Goal: Find specific page/section: Find specific page/section

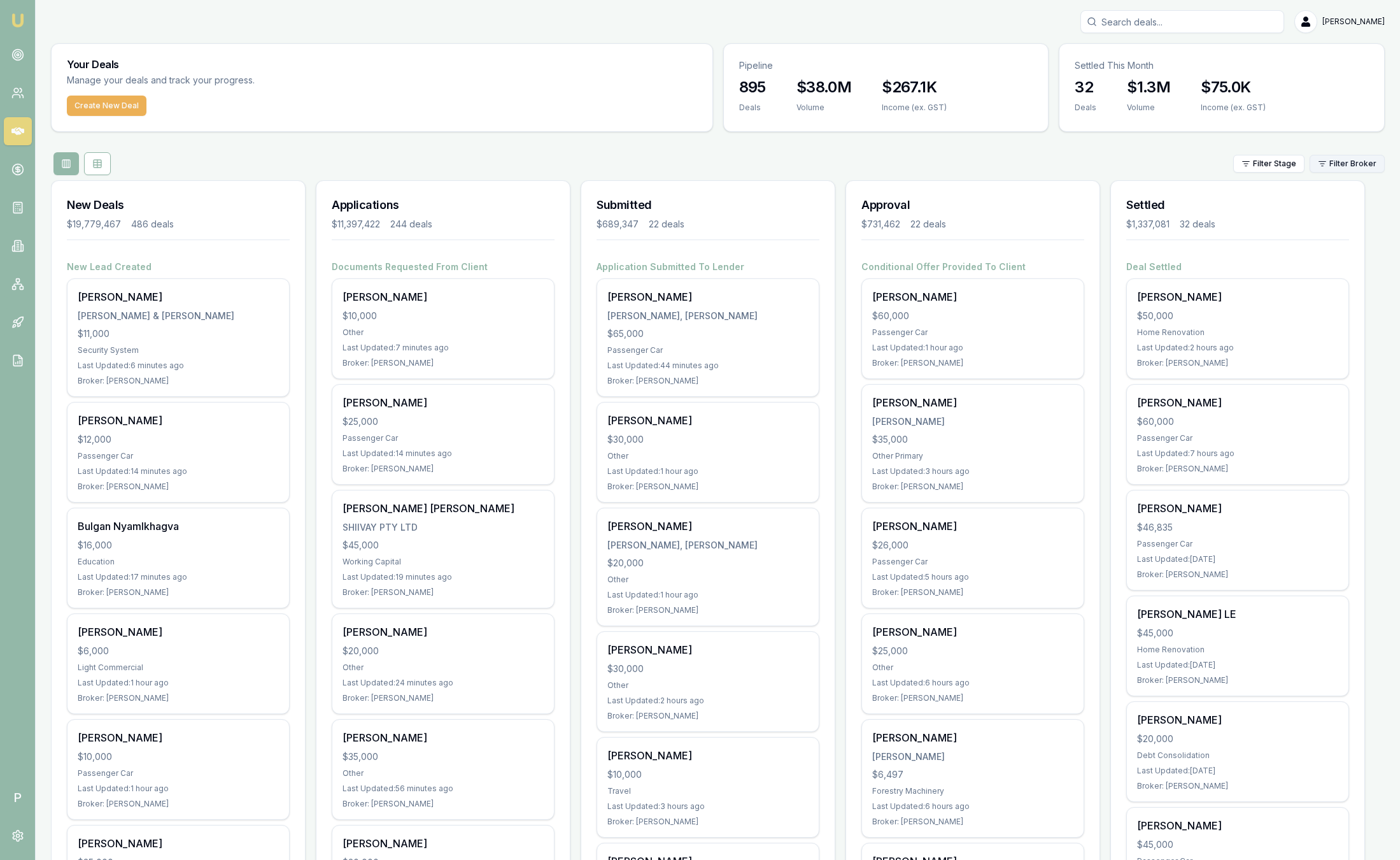
click at [1359, 168] on html "Emu Broker P Sam Crouch Toggle Menu Your Deals Manage your deals and track your…" at bounding box center [700, 430] width 1400 height 860
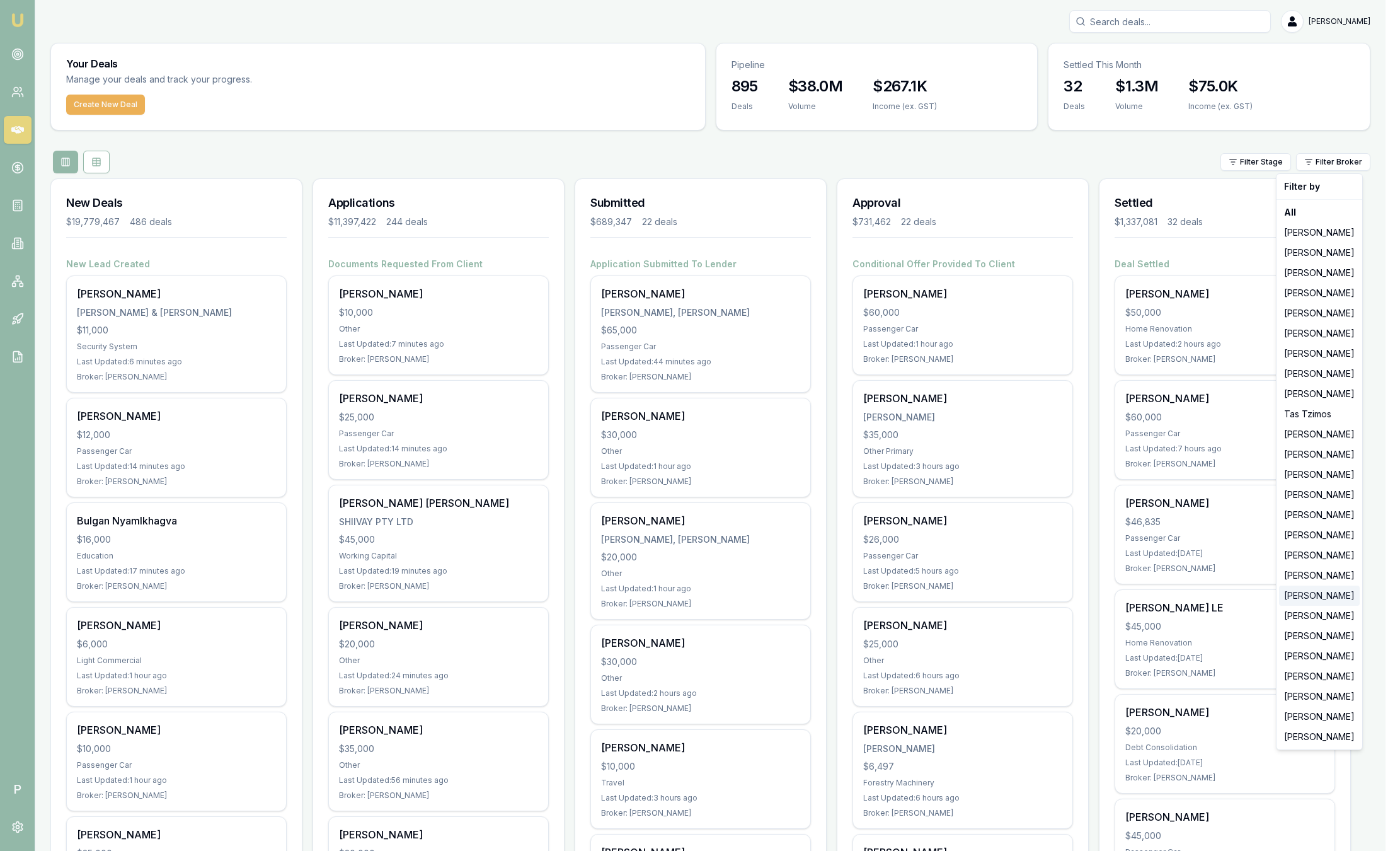
click at [1318, 598] on div "[PERSON_NAME]" at bounding box center [1319, 595] width 81 height 20
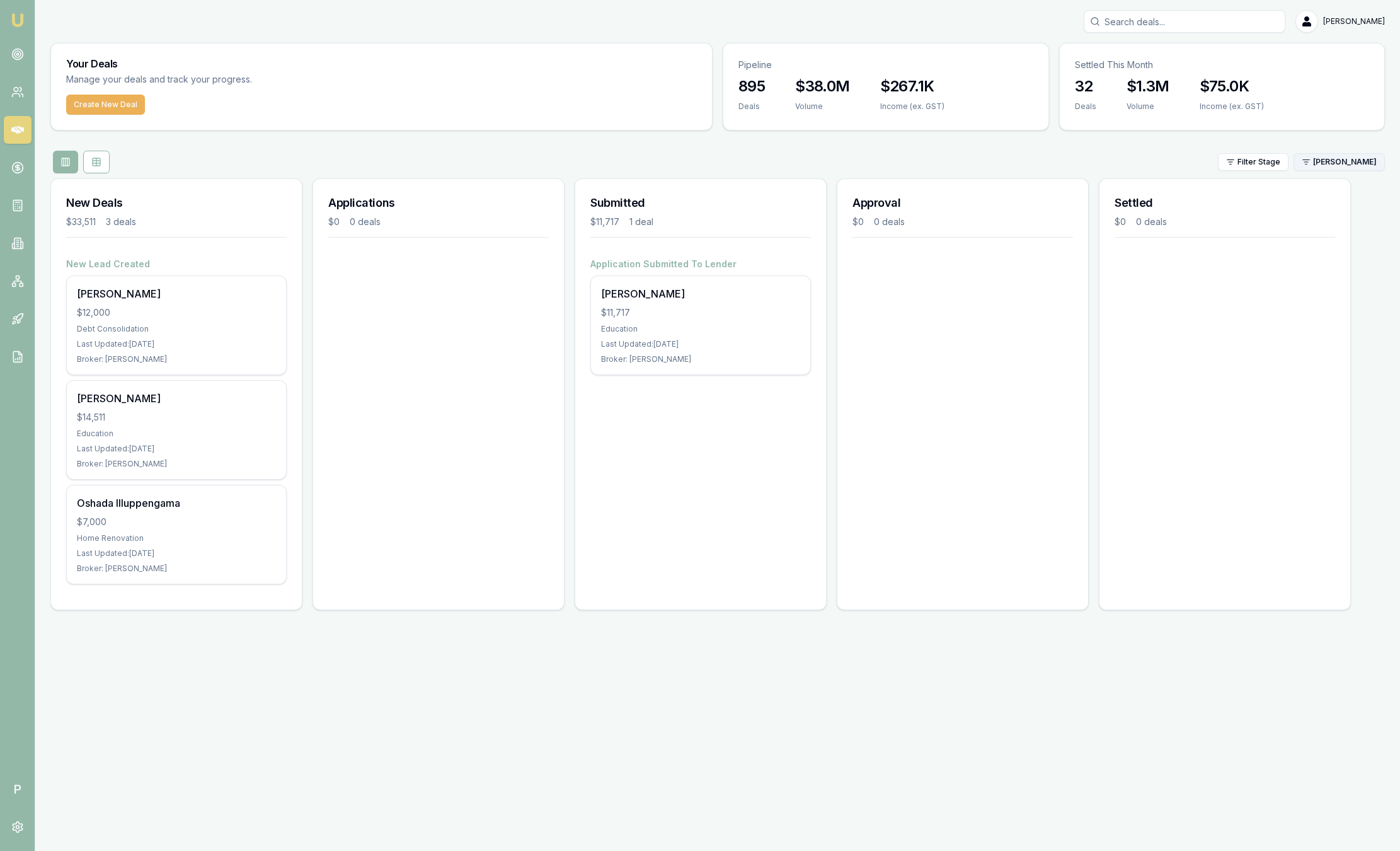
click at [1321, 164] on html "Emu Broker P Sam Crouch Toggle Menu Your Deals Manage your deals and track your…" at bounding box center [700, 426] width 1400 height 851
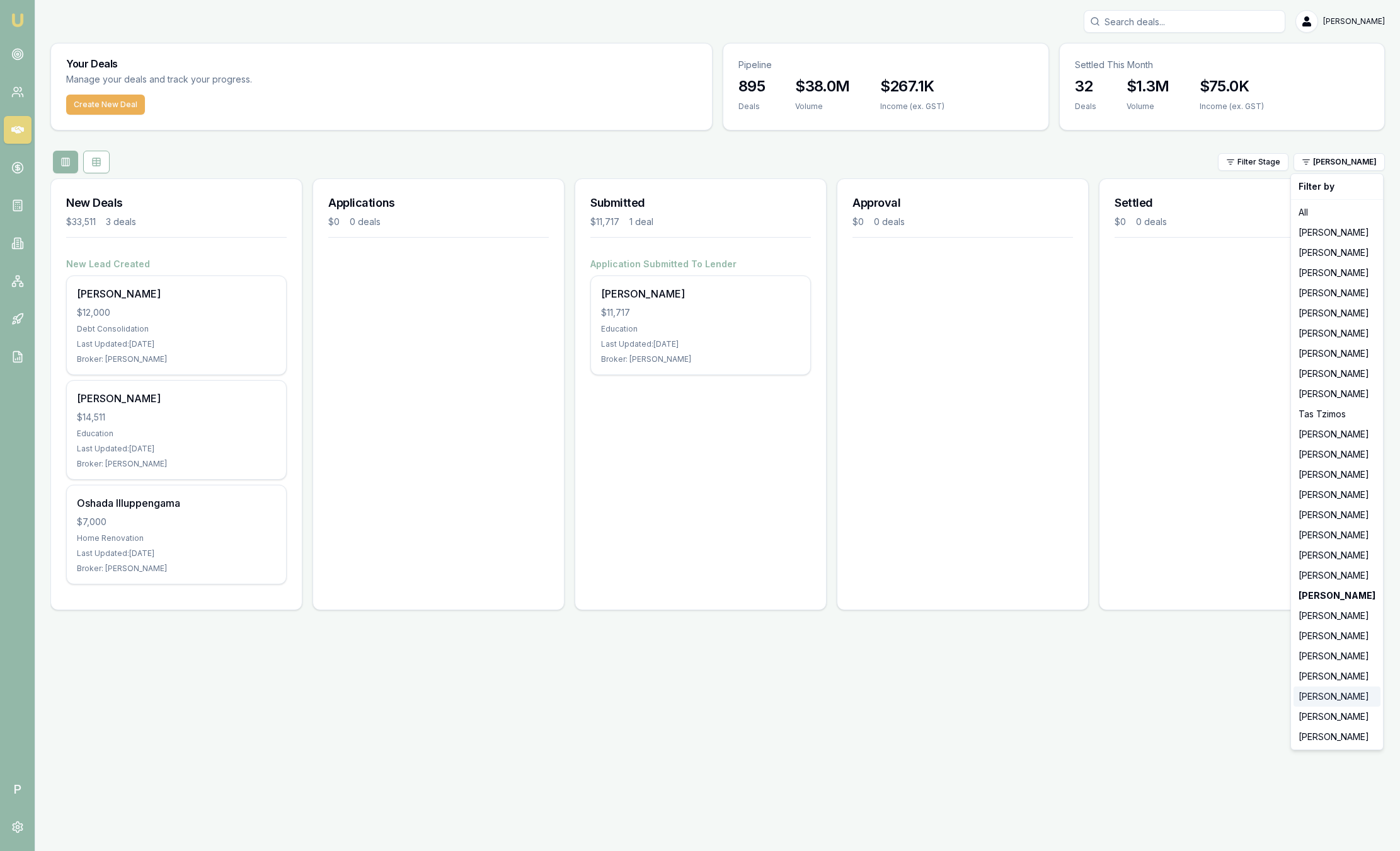
click at [1314, 700] on div "[PERSON_NAME]" at bounding box center [1337, 695] width 87 height 20
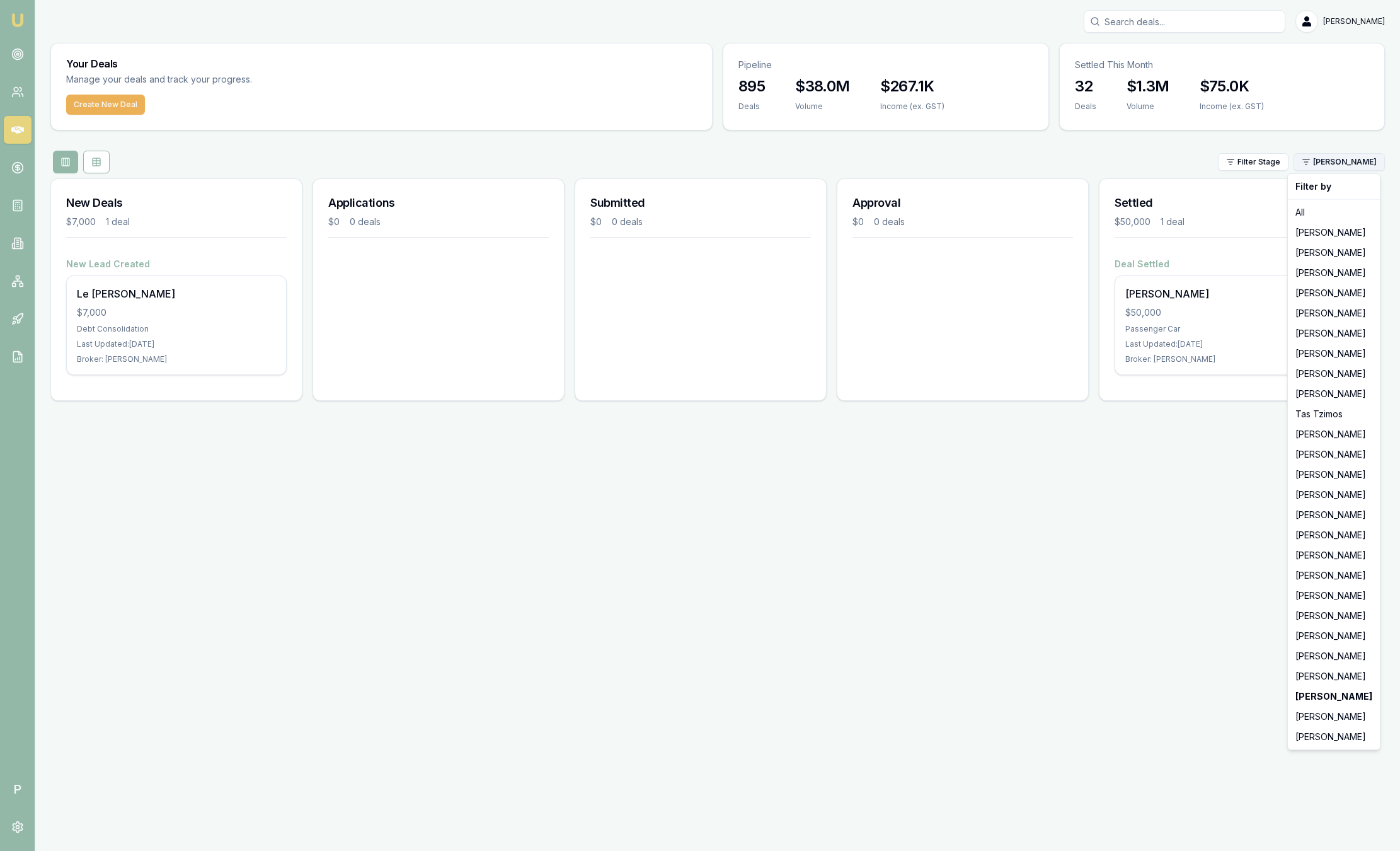
click at [1326, 164] on html "Emu Broker P Sam Crouch Toggle Menu Your Deals Manage your deals and track your…" at bounding box center [700, 426] width 1400 height 851
click at [1314, 676] on div "[PERSON_NAME]" at bounding box center [1334, 676] width 87 height 20
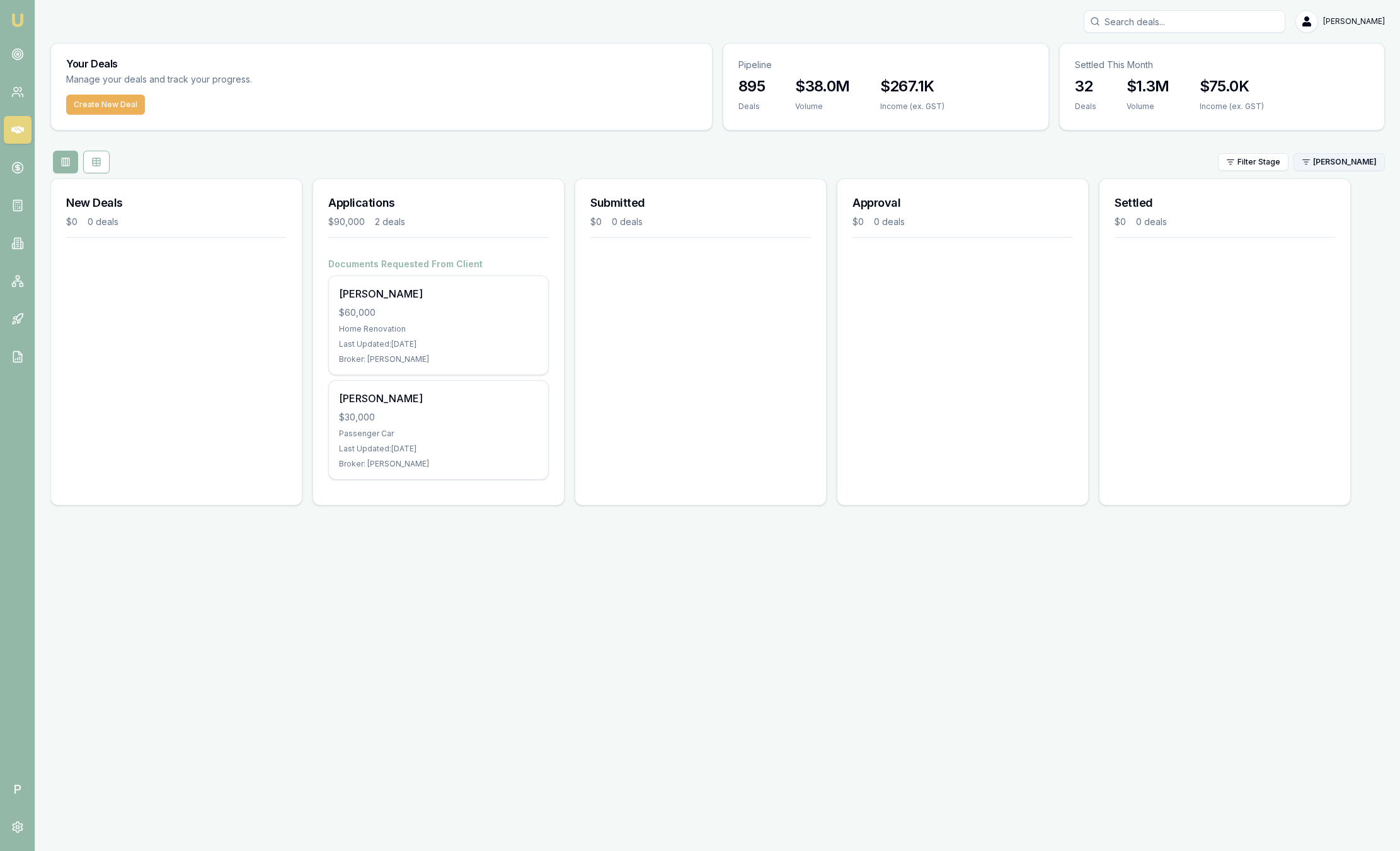
click at [1352, 166] on html "Emu Broker P Sam Crouch Toggle Menu Your Deals Manage your deals and track your…" at bounding box center [700, 426] width 1400 height 851
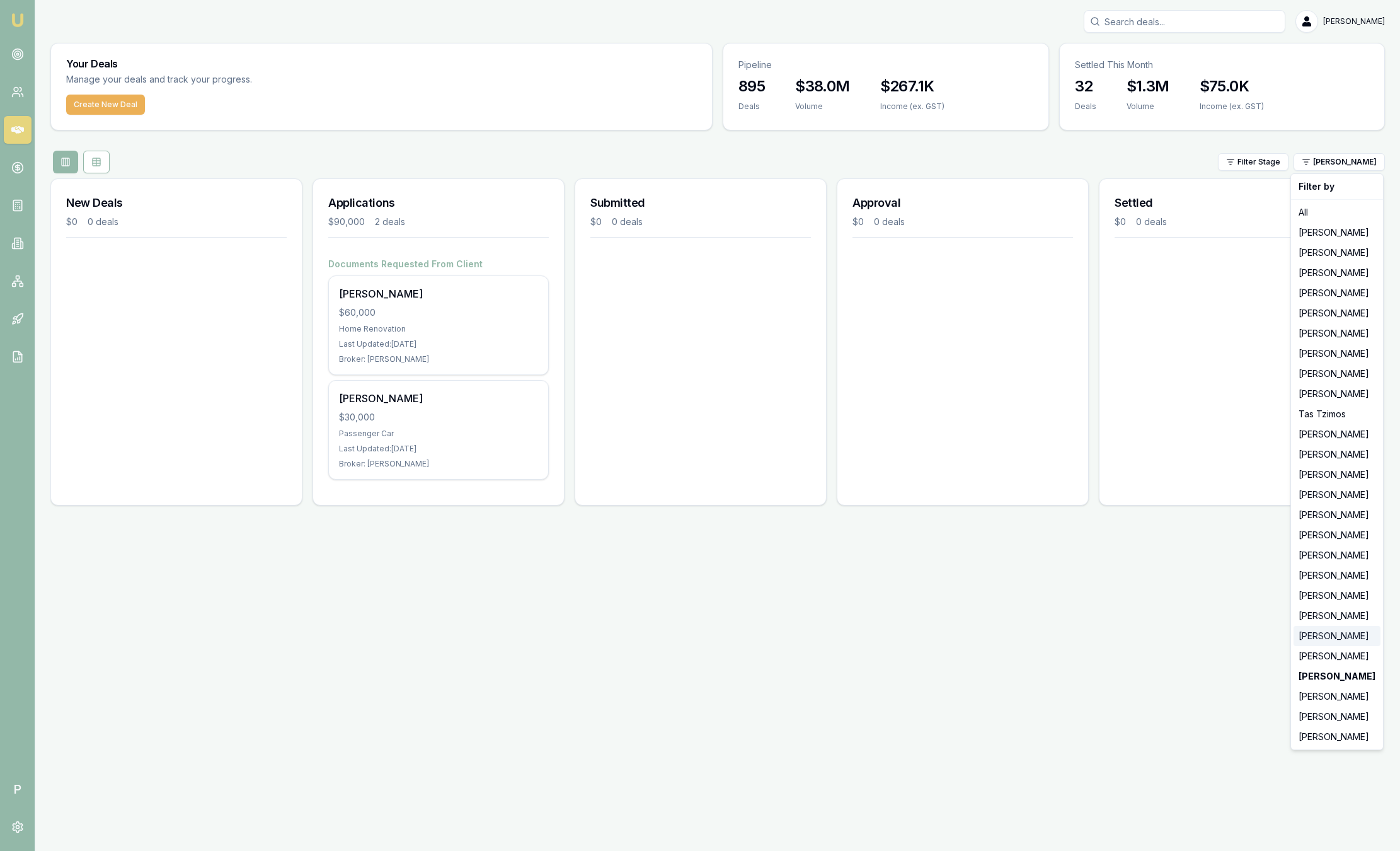
click at [1309, 630] on div "[PERSON_NAME]" at bounding box center [1337, 635] width 87 height 20
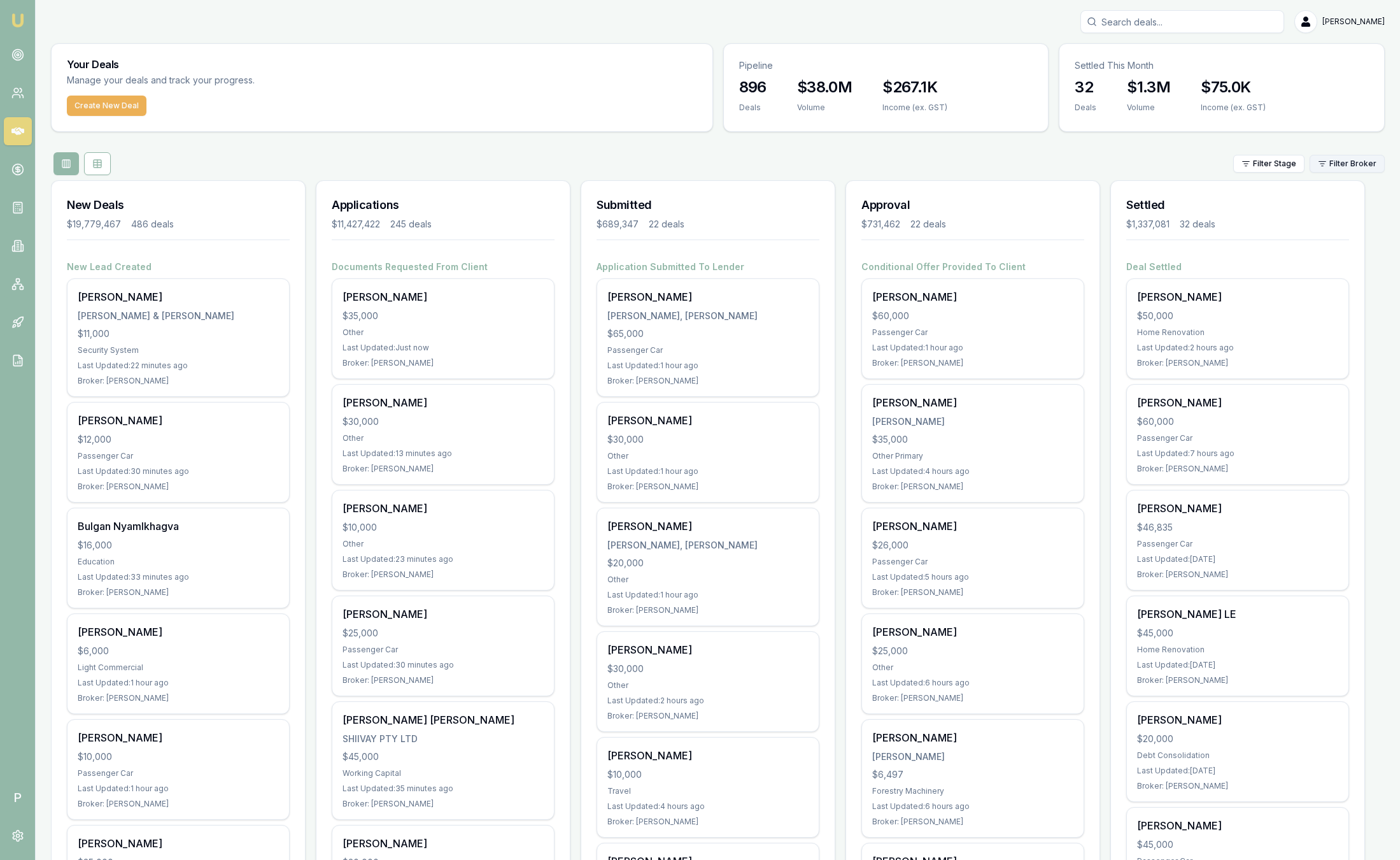
click at [1352, 162] on html "Emu Broker P Sam Crouch Toggle Menu Your Deals Manage your deals and track your…" at bounding box center [700, 430] width 1400 height 860
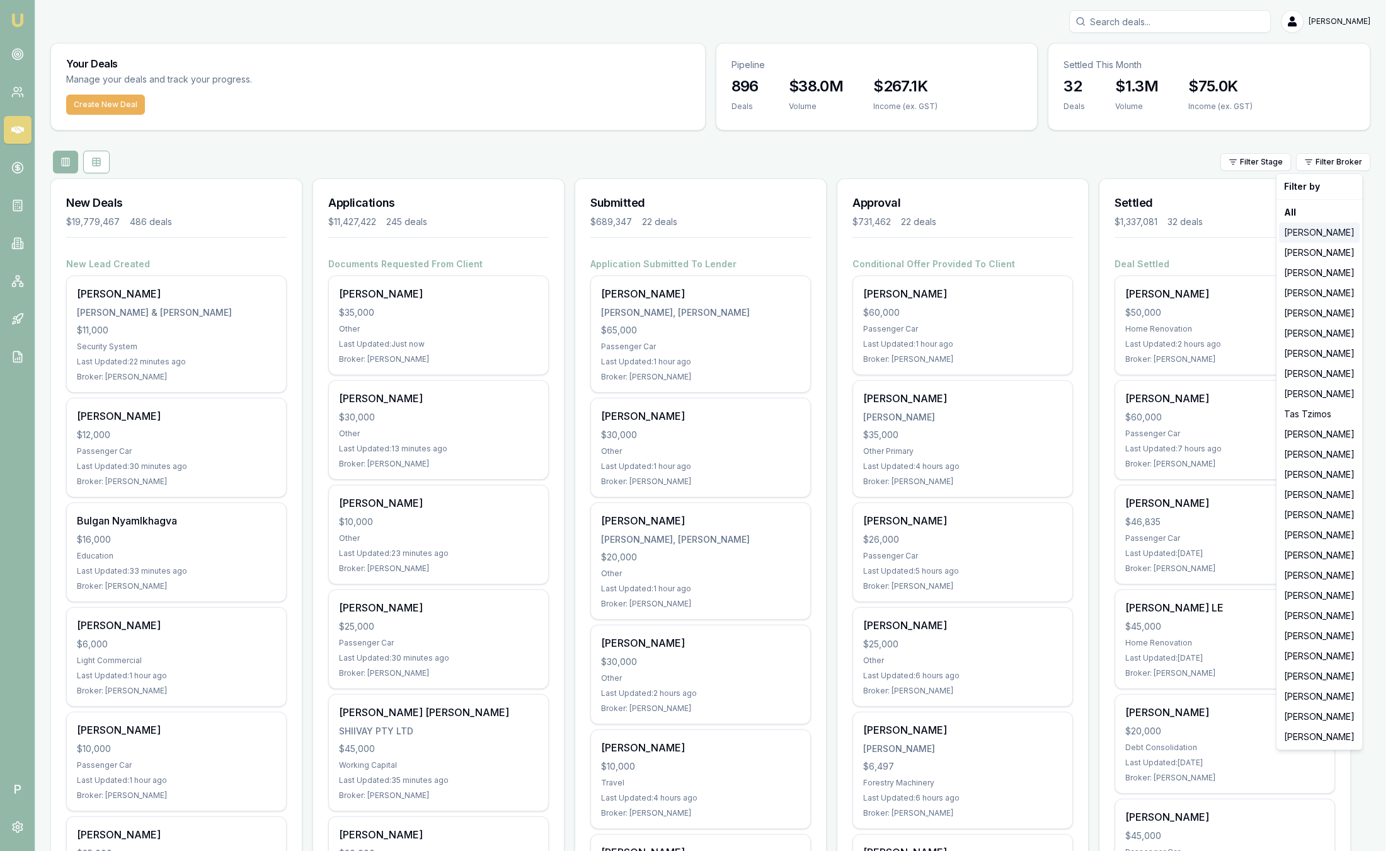
click at [1337, 230] on div "[PERSON_NAME]" at bounding box center [1319, 232] width 81 height 20
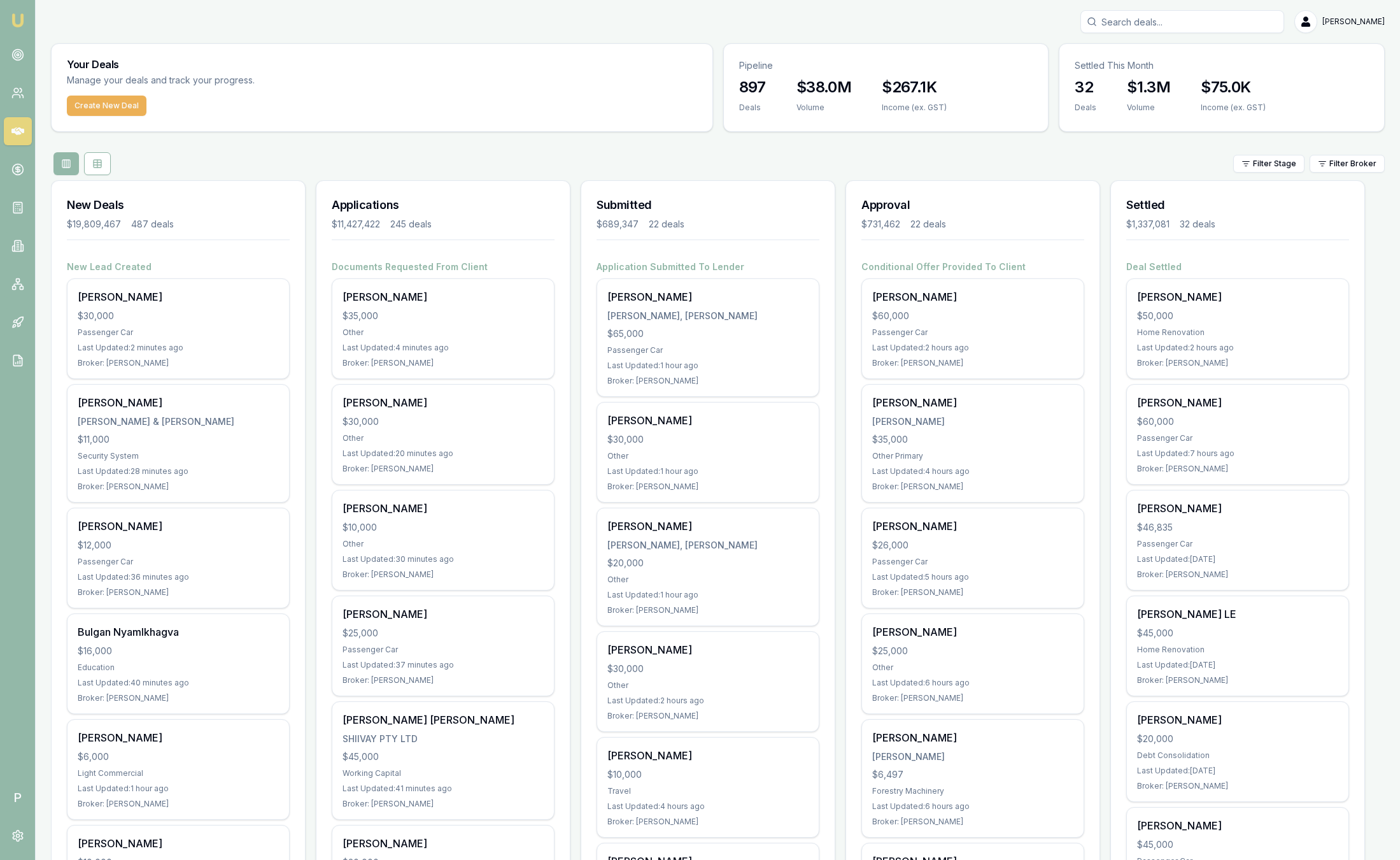
click at [1355, 162] on html "Emu Broker P [PERSON_NAME] Toggle Menu Your Deals Manage your deals and track y…" at bounding box center [700, 430] width 1400 height 860
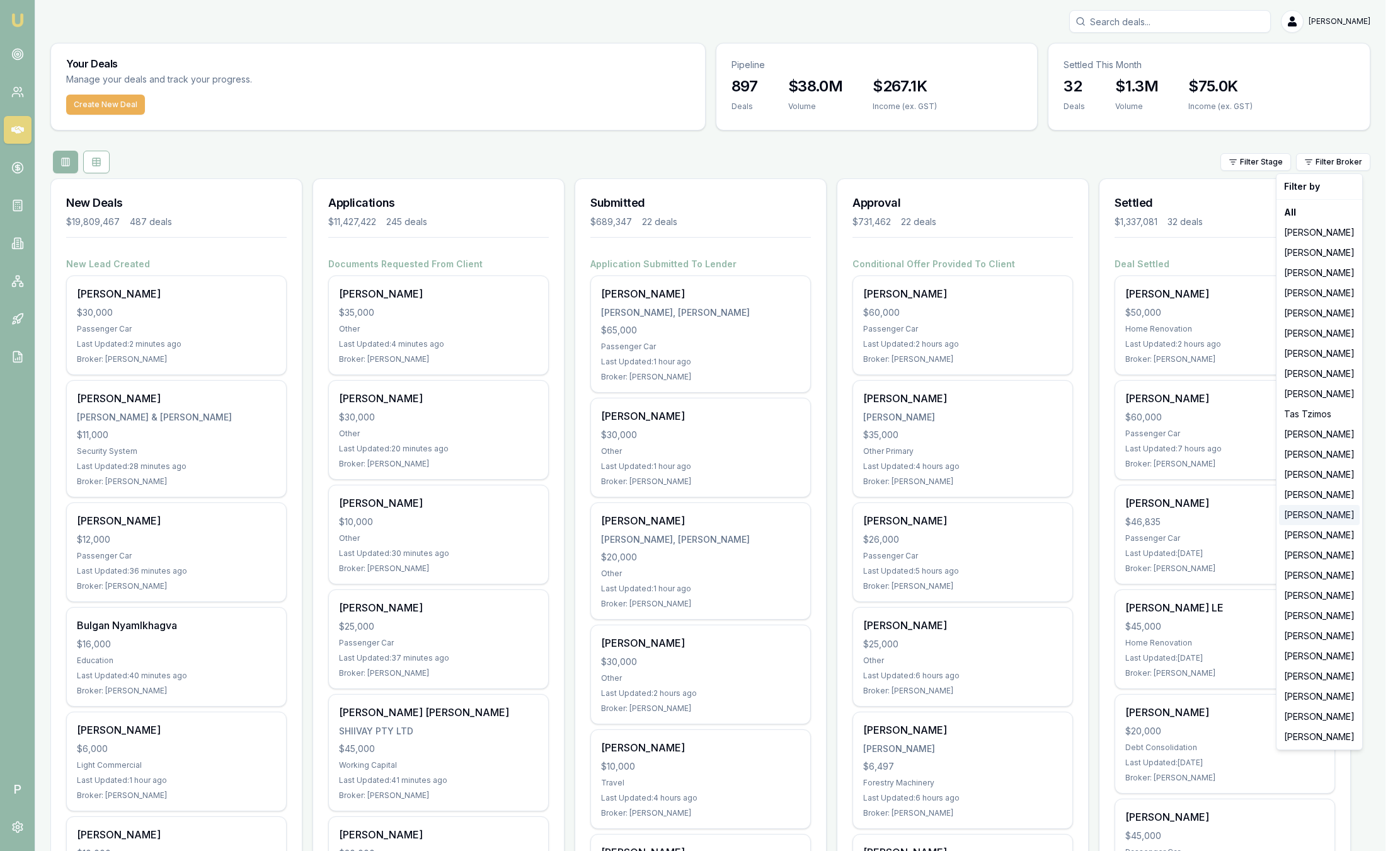
click at [1307, 518] on div "[PERSON_NAME]" at bounding box center [1319, 514] width 81 height 20
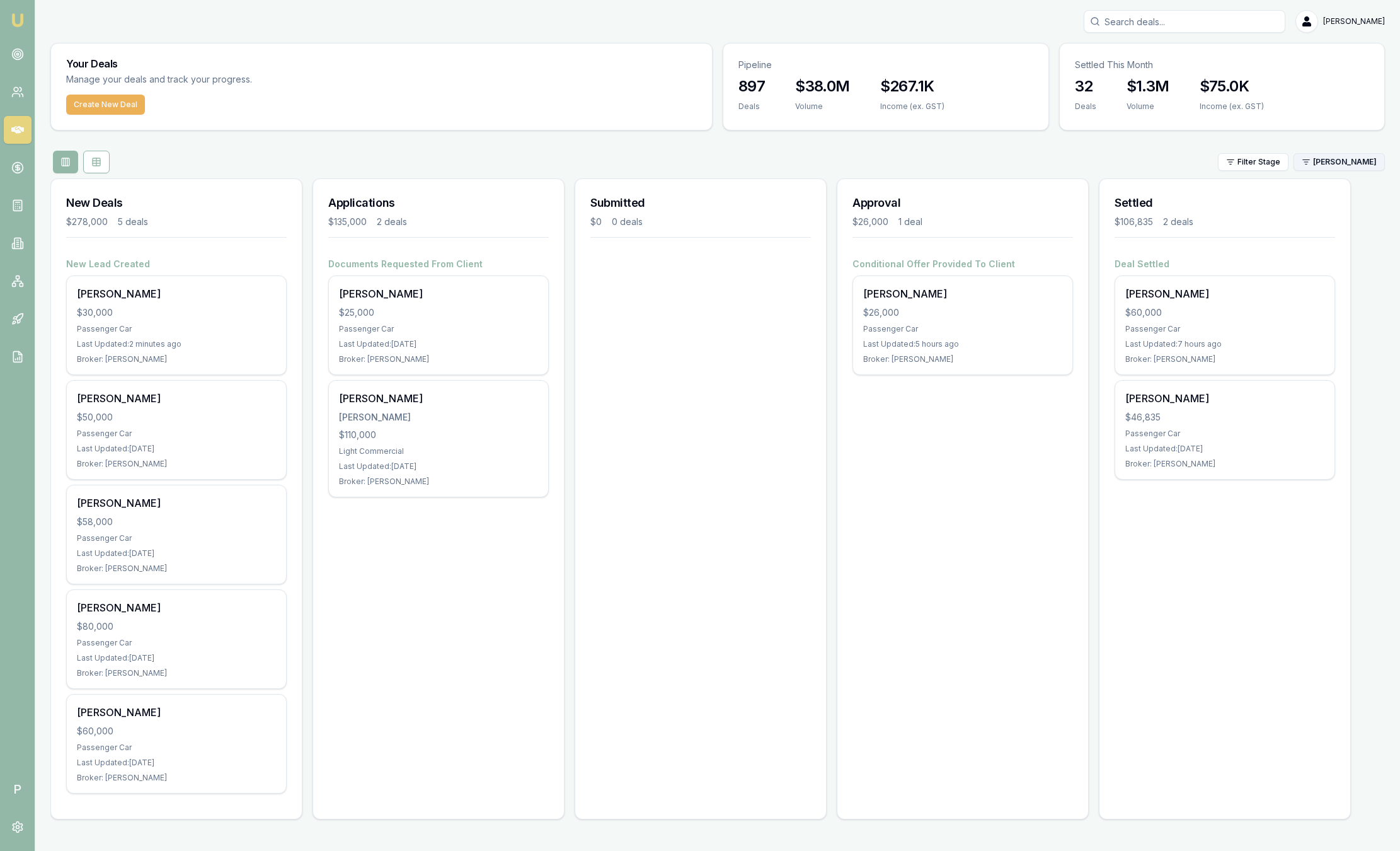
click at [1337, 163] on html "Emu Broker P Sam Crouch Toggle Menu Your Deals Manage your deals and track your…" at bounding box center [700, 426] width 1400 height 851
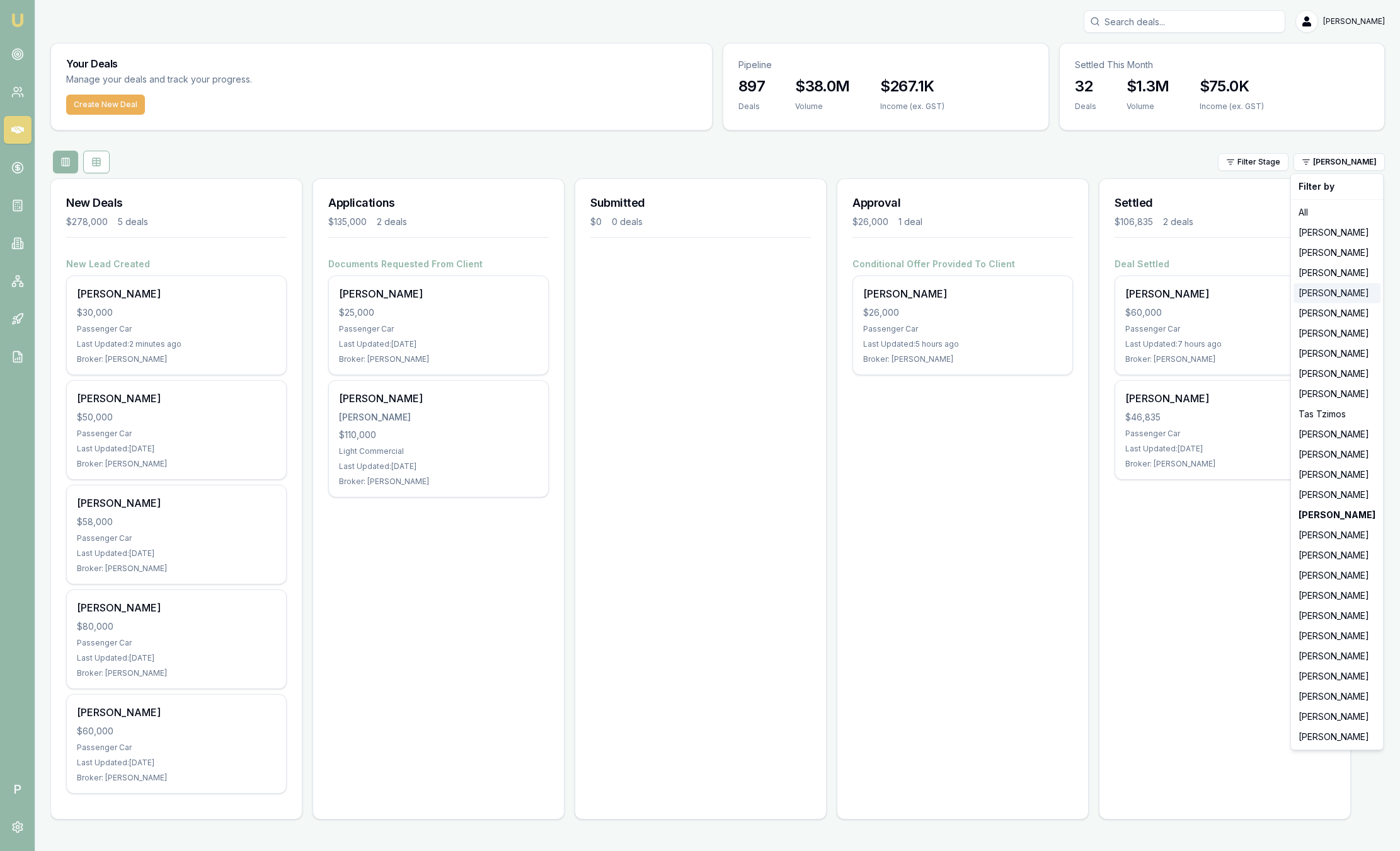
click at [1327, 289] on div "[PERSON_NAME]" at bounding box center [1337, 292] width 87 height 20
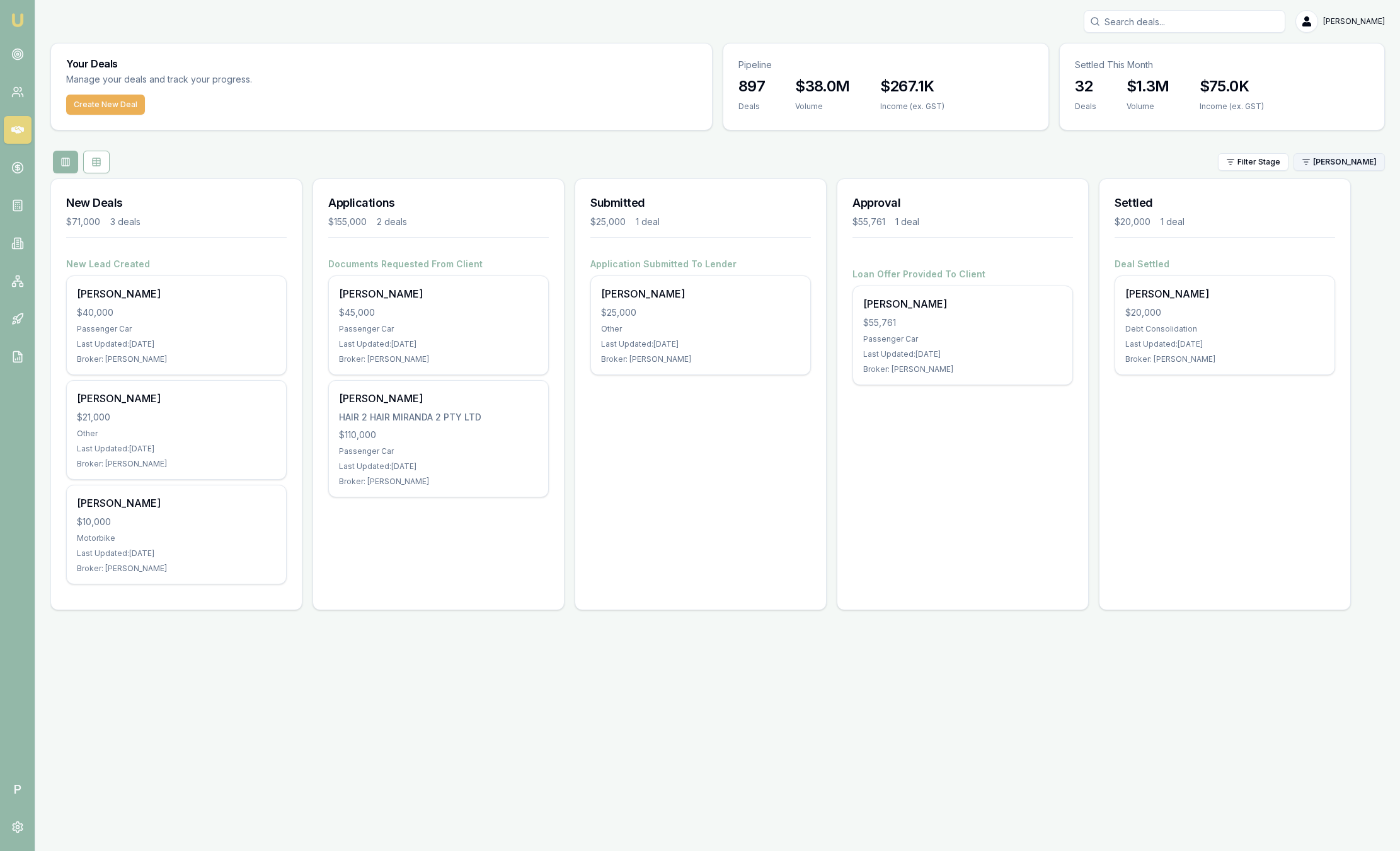
click at [1354, 170] on html "Emu Broker P [PERSON_NAME] Toggle Menu Your Deals Manage your deals and track y…" at bounding box center [700, 426] width 1400 height 851
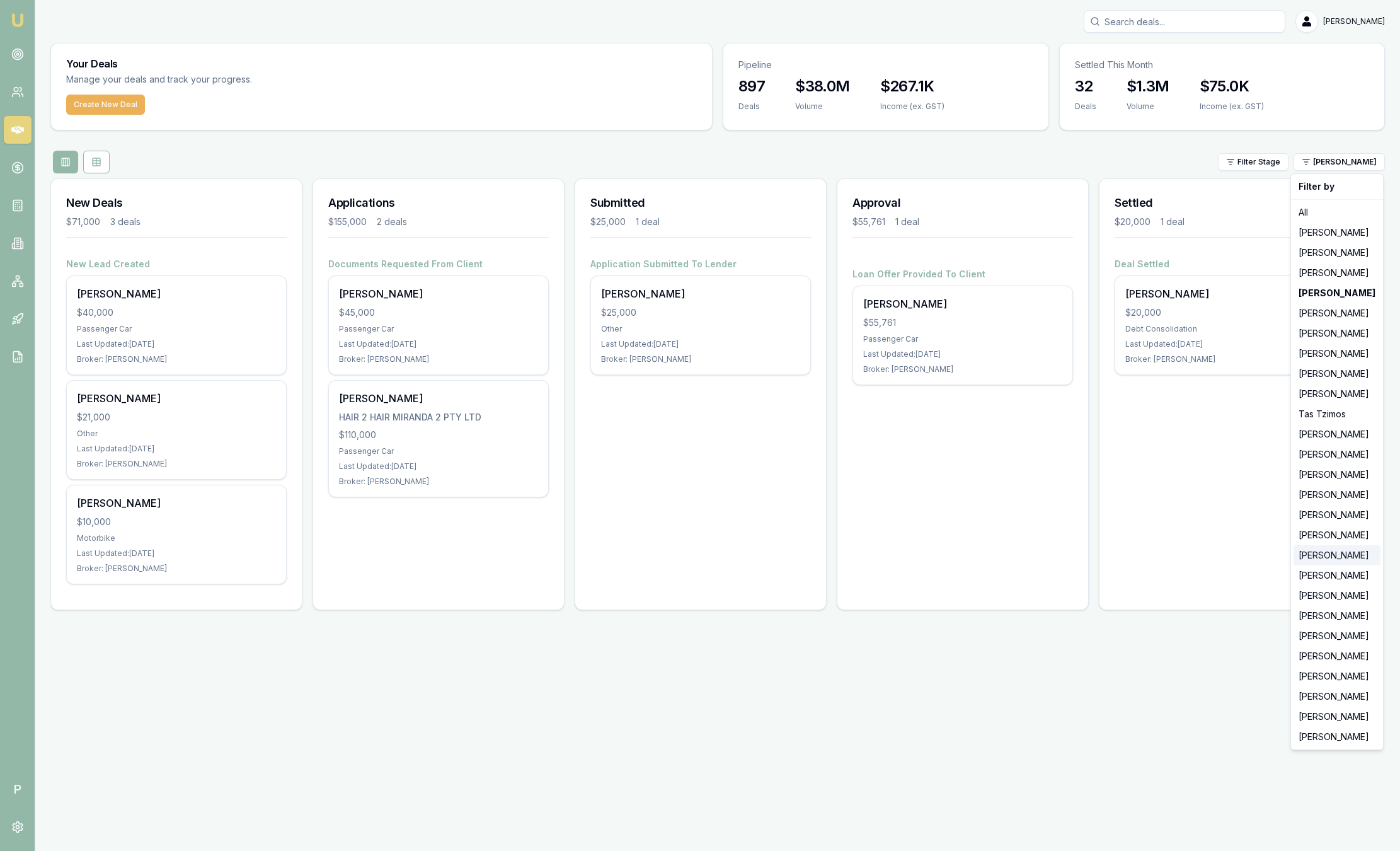
click at [1335, 560] on div "[PERSON_NAME]" at bounding box center [1337, 555] width 87 height 20
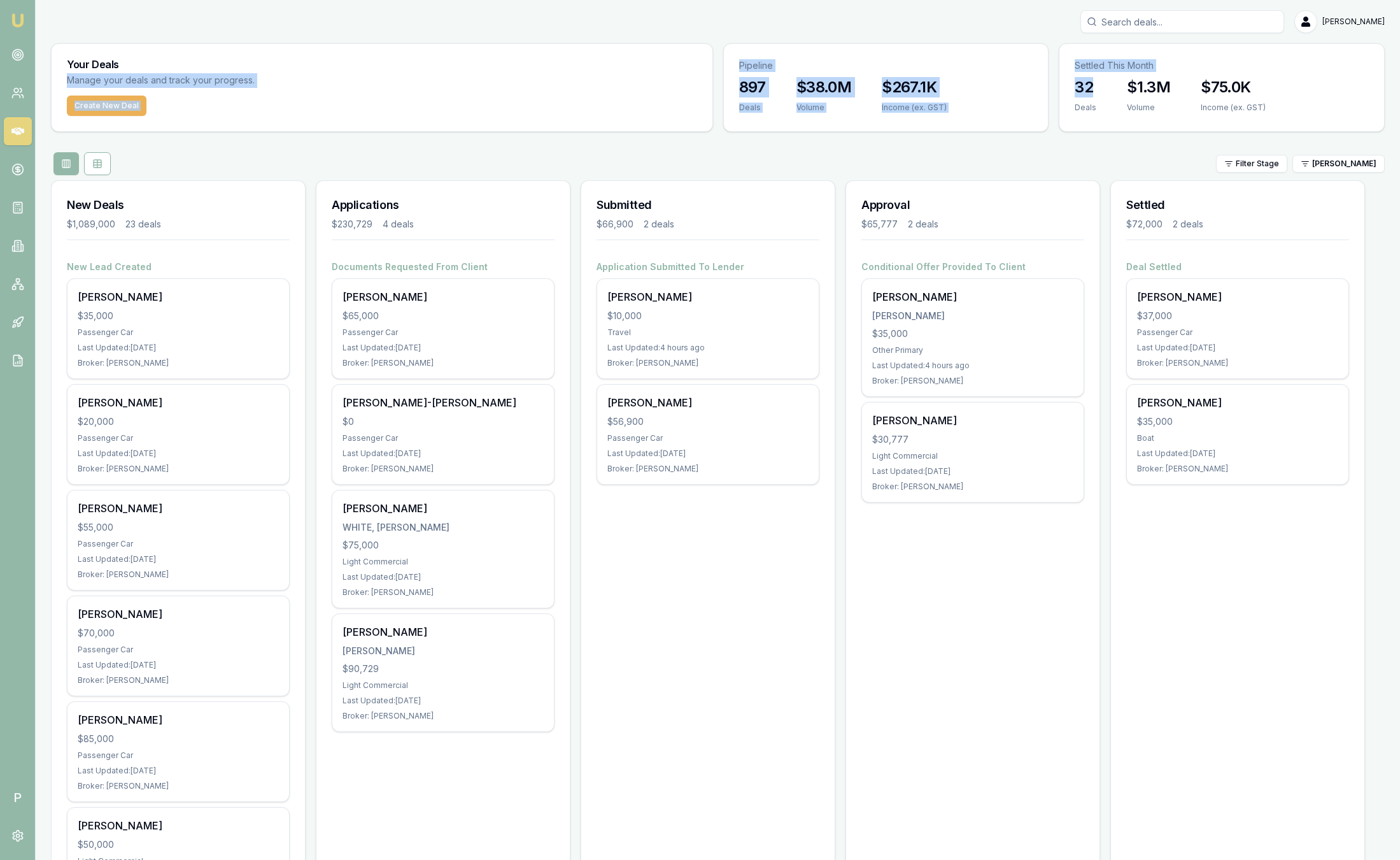
drag, startPoint x: 1100, startPoint y: 85, endPoint x: 700, endPoint y: 83, distance: 400.0
click at [700, 83] on div "Your Deals Manage your deals and track your progress. Create New Deal Pipeline …" at bounding box center [718, 87] width 1333 height 88
drag, startPoint x: 700, startPoint y: 83, endPoint x: 906, endPoint y: 159, distance: 219.6
click at [904, 160] on div "Filter Stage Rachael Connors" at bounding box center [718, 164] width 1333 height 23
drag, startPoint x: 1330, startPoint y: 83, endPoint x: 682, endPoint y: 92, distance: 648.1
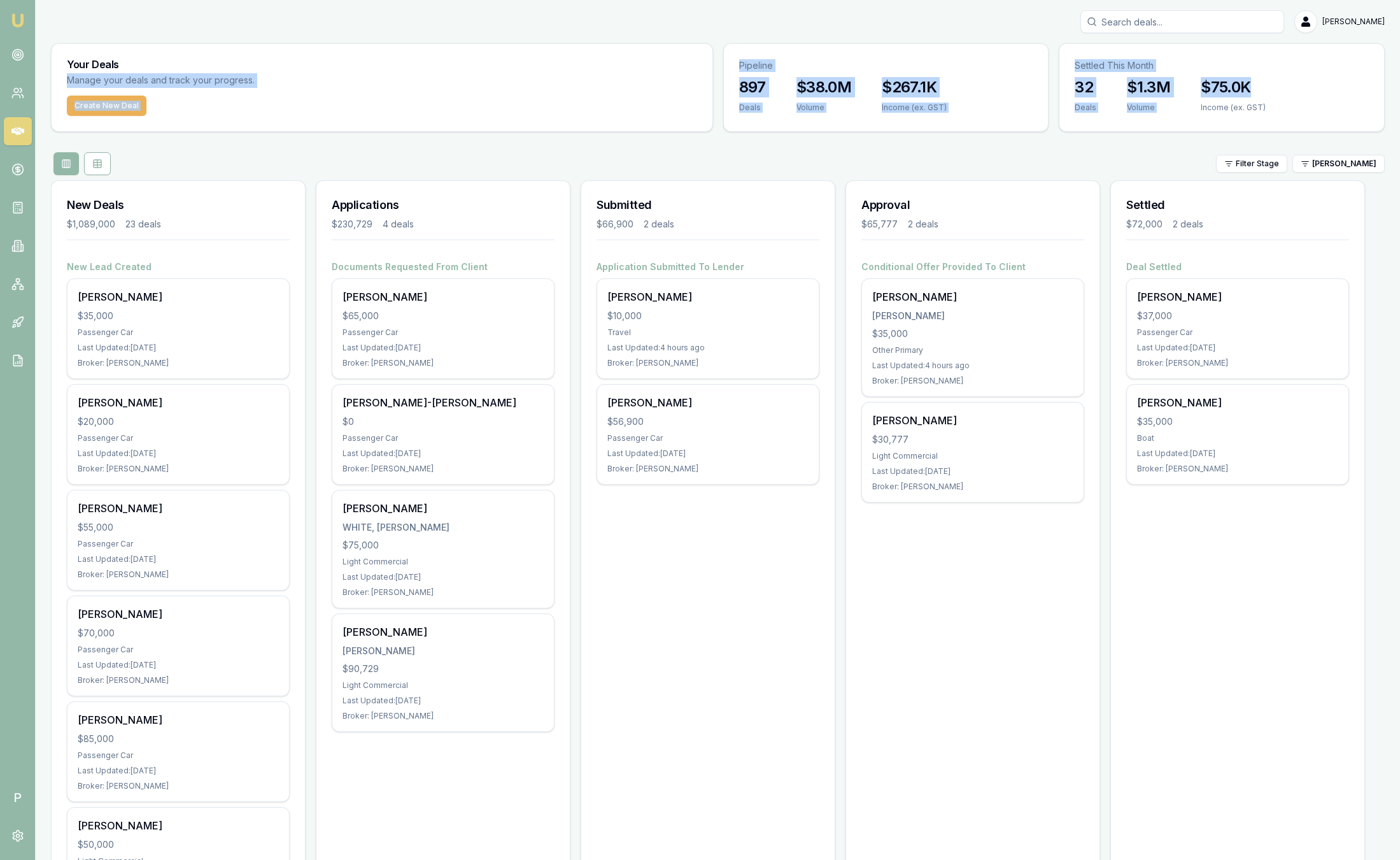
click at [682, 92] on div "Your Deals Manage your deals and track your progress. Create New Deal Pipeline …" at bounding box center [718, 87] width 1333 height 88
drag, startPoint x: 682, startPoint y: 92, endPoint x: 569, endPoint y: 111, distance: 114.6
click at [560, 94] on div "Your Deals Manage your deals and track your progress." at bounding box center [382, 70] width 661 height 51
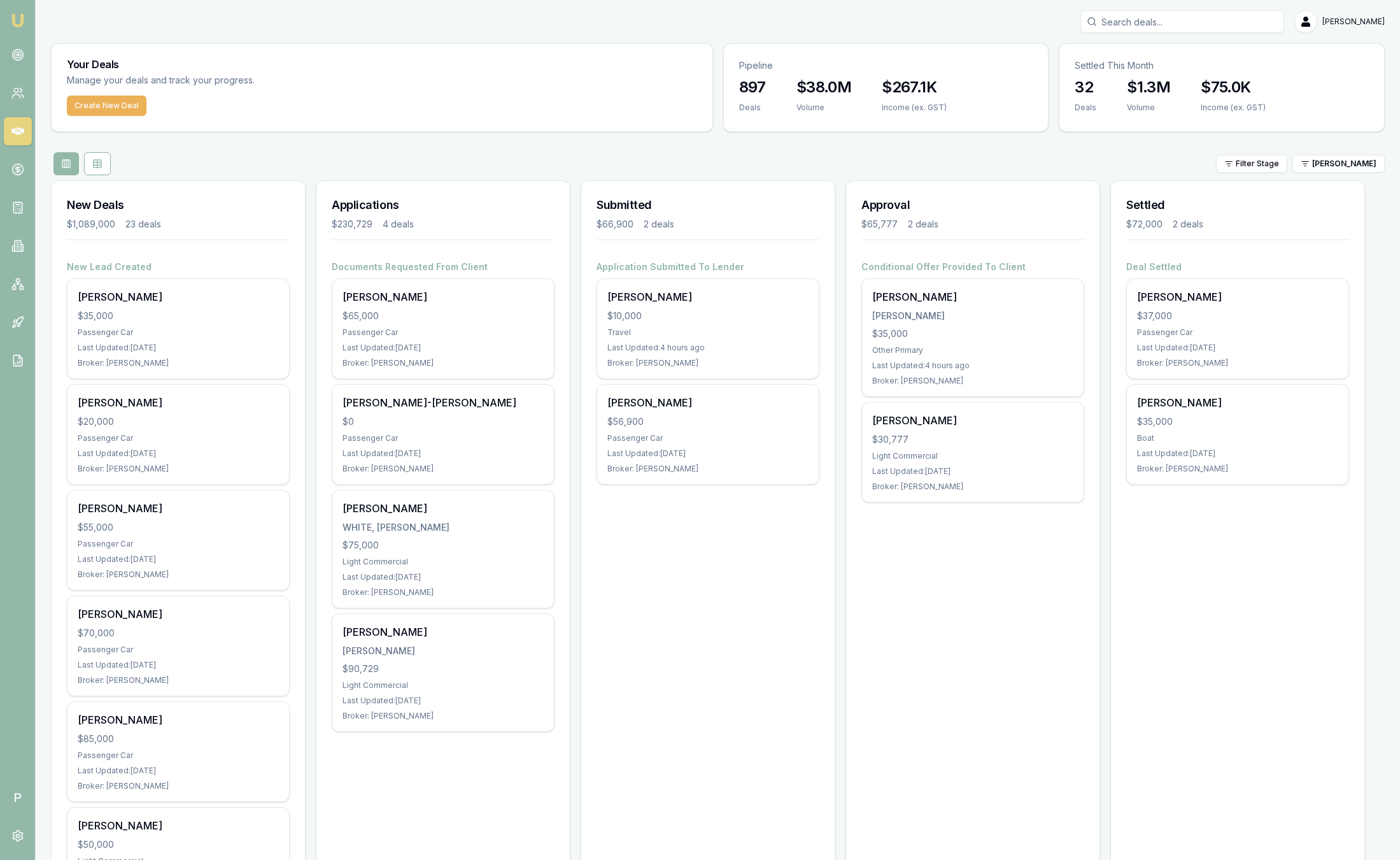
click at [612, 152] on div "Filter Stage Rachael Connors" at bounding box center [718, 164] width 1333 height 23
click at [1342, 160] on html "Emu Broker P Sam Crouch Toggle Menu Your Deals Manage your deals and track your…" at bounding box center [700, 430] width 1400 height 860
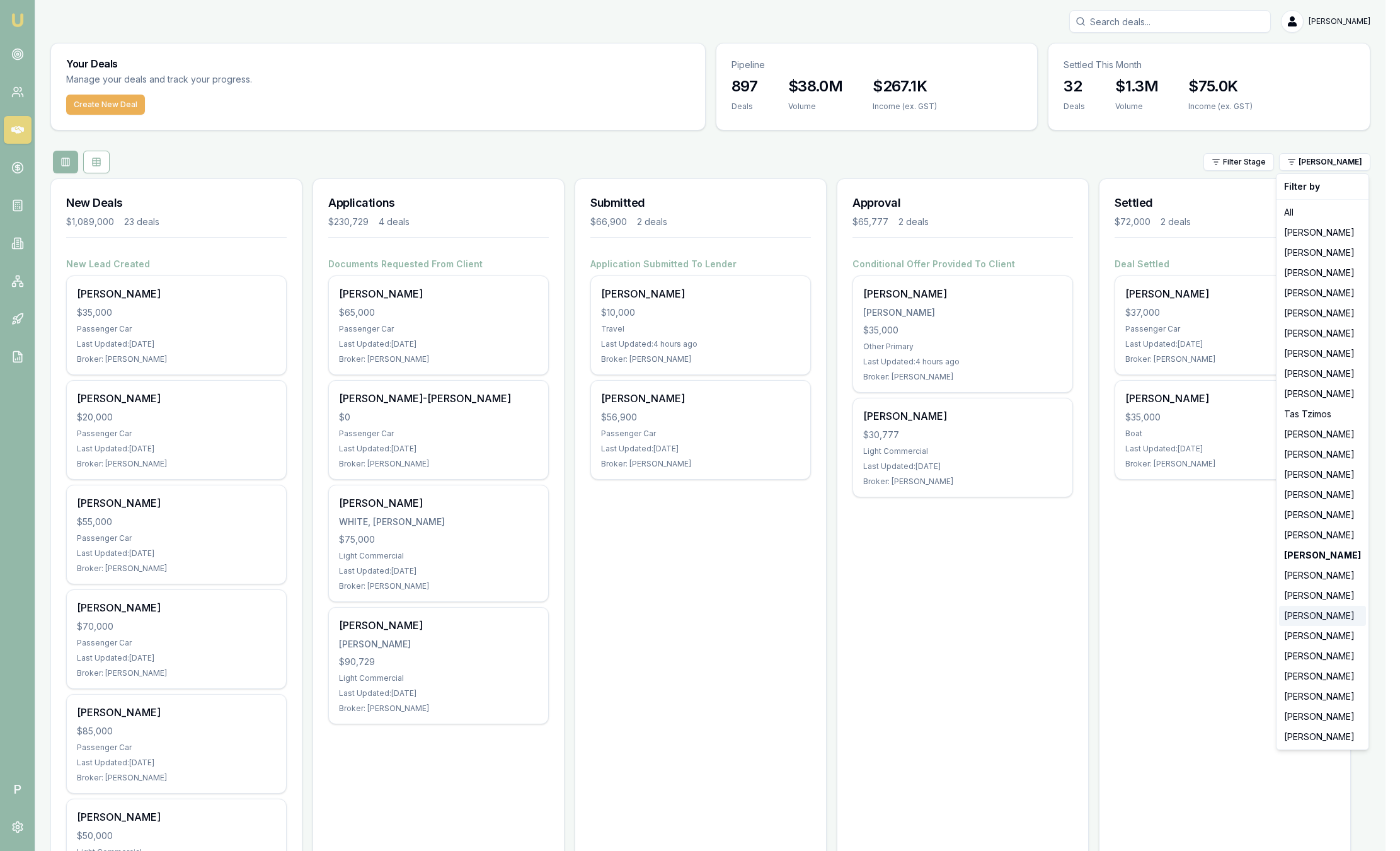
click at [1319, 614] on div "[PERSON_NAME]" at bounding box center [1322, 615] width 87 height 20
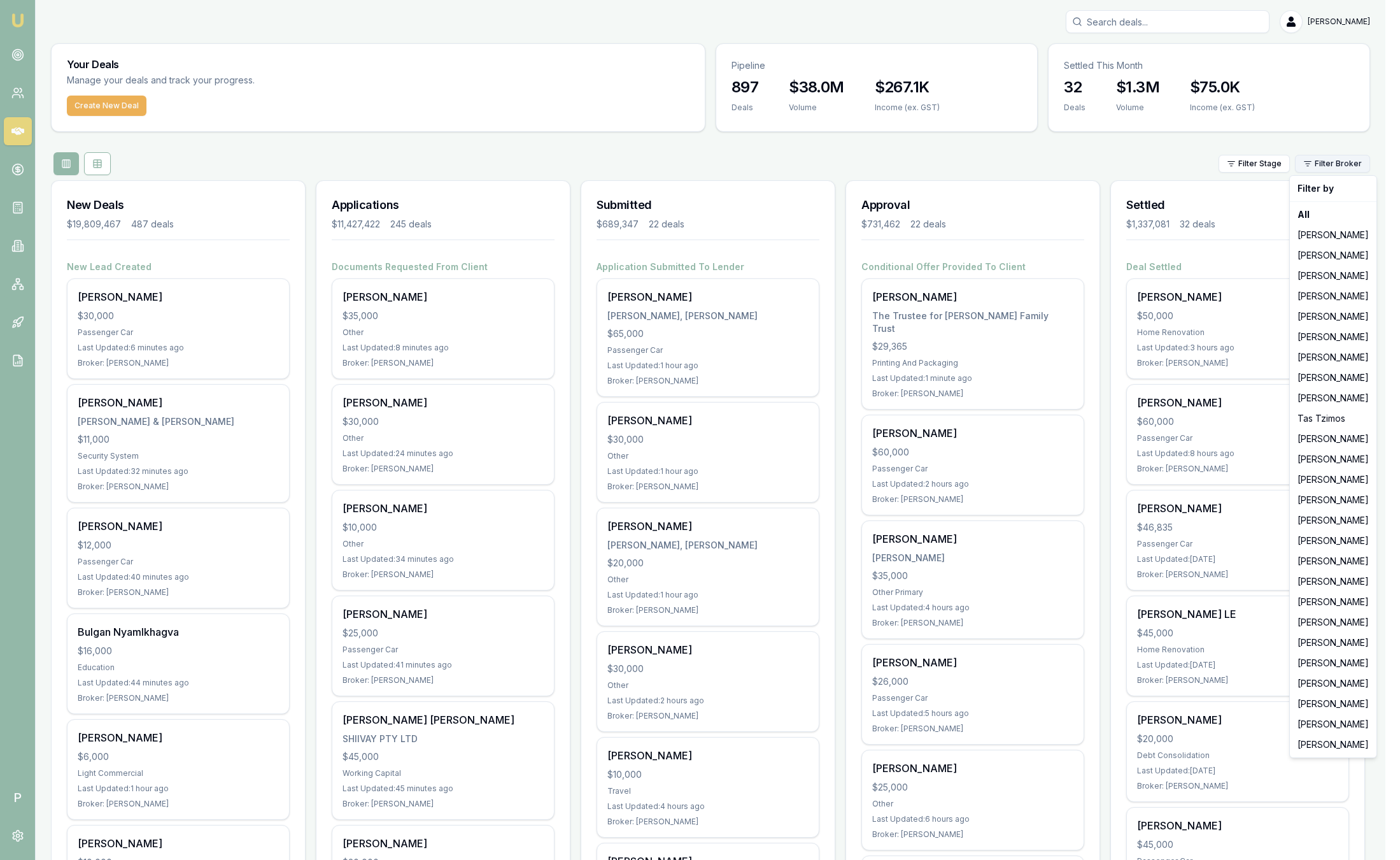
click at [1342, 165] on html "Emu Broker P [PERSON_NAME] Toggle Menu Your Deals Manage your deals and track y…" at bounding box center [700, 430] width 1400 height 860
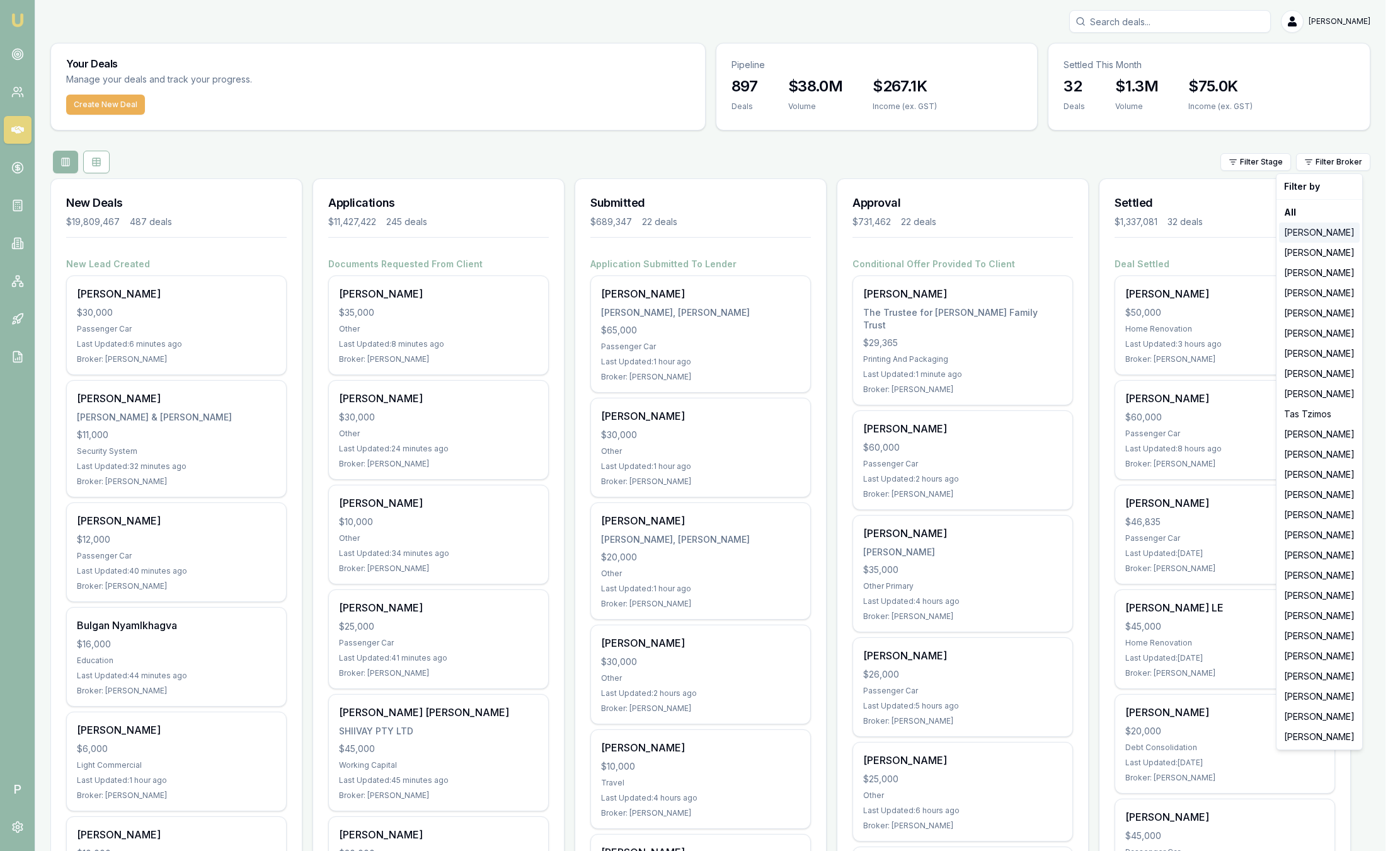
click at [1315, 226] on div "[PERSON_NAME]" at bounding box center [1319, 232] width 81 height 20
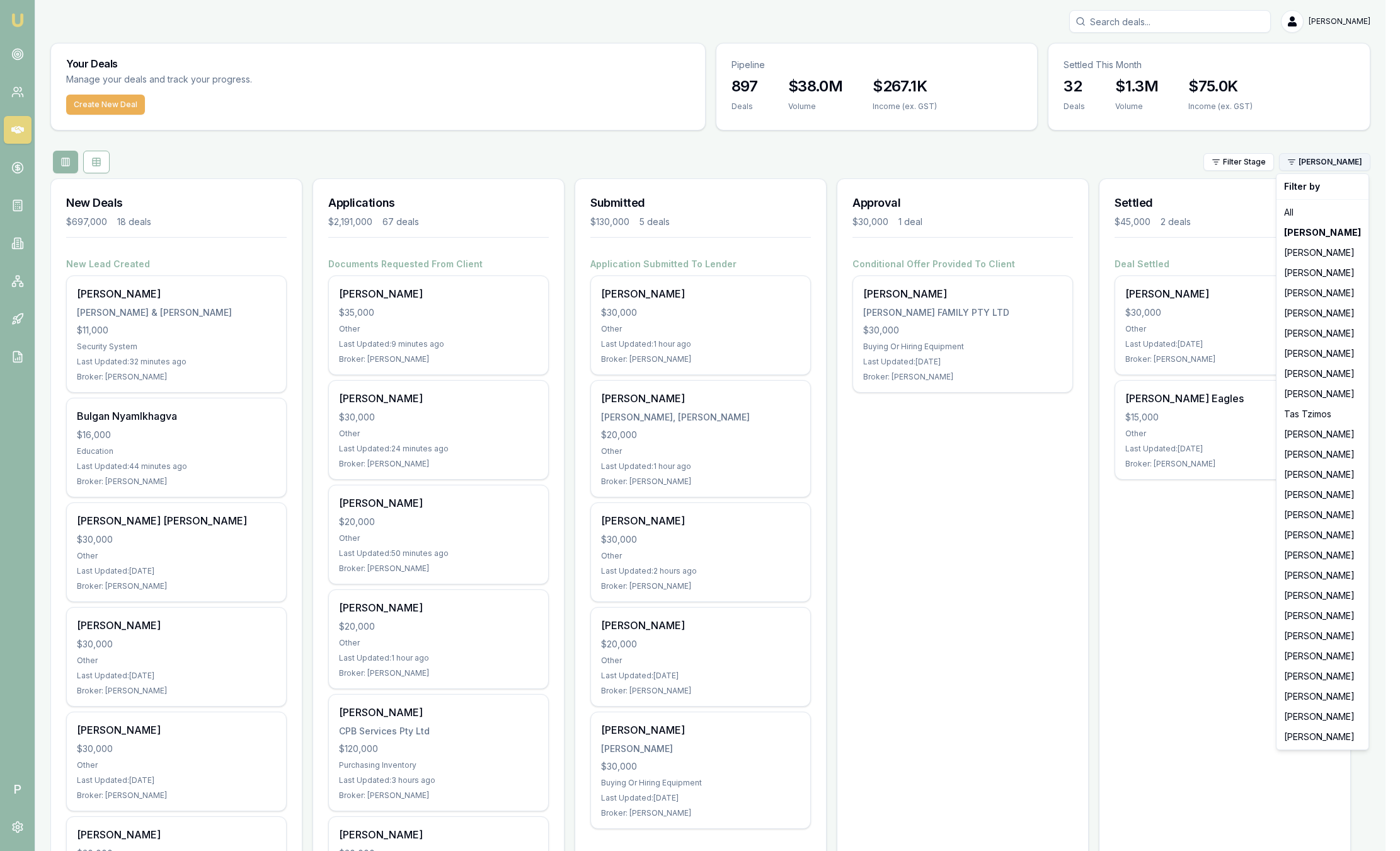
click at [1342, 157] on html "Emu Broker P [PERSON_NAME] Toggle Menu Your Deals Manage your deals and track y…" at bounding box center [700, 426] width 1400 height 851
click at [1312, 287] on div "[PERSON_NAME]" at bounding box center [1322, 292] width 87 height 20
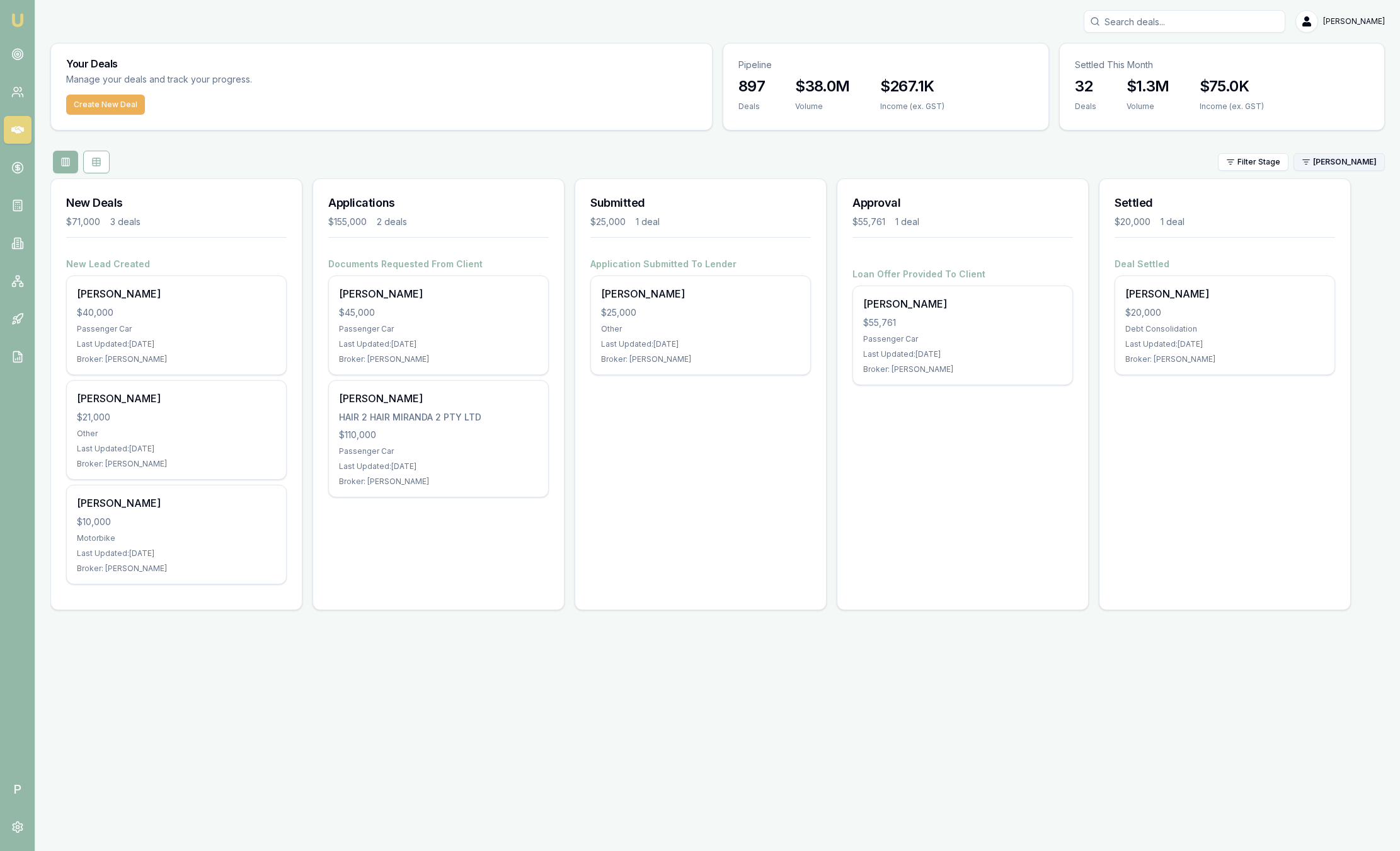
click at [1329, 167] on html "Emu Broker P [PERSON_NAME] Toggle Menu Your Deals Manage your deals and track y…" at bounding box center [700, 426] width 1400 height 851
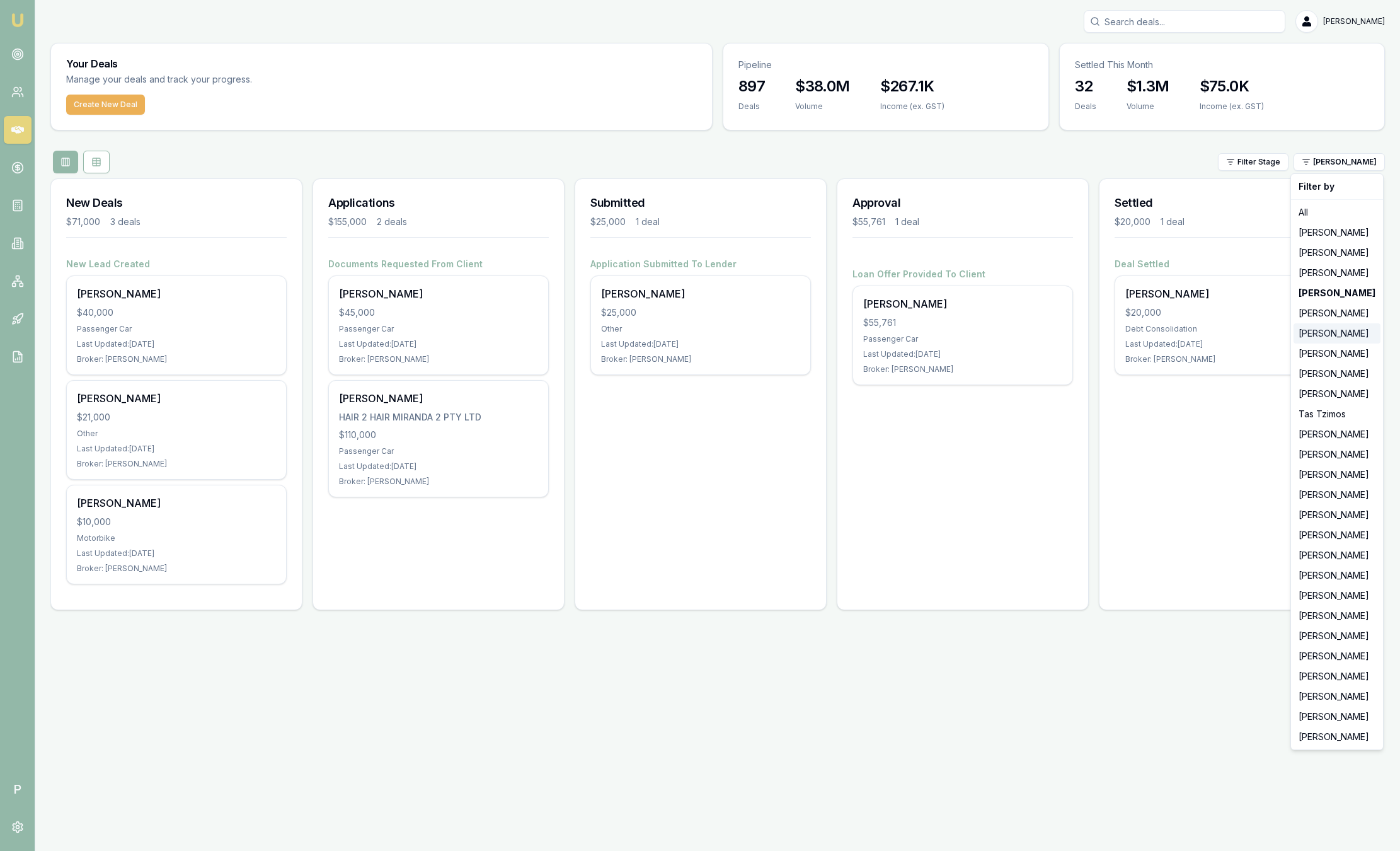
click at [1344, 331] on div "[PERSON_NAME]" at bounding box center [1337, 333] width 87 height 20
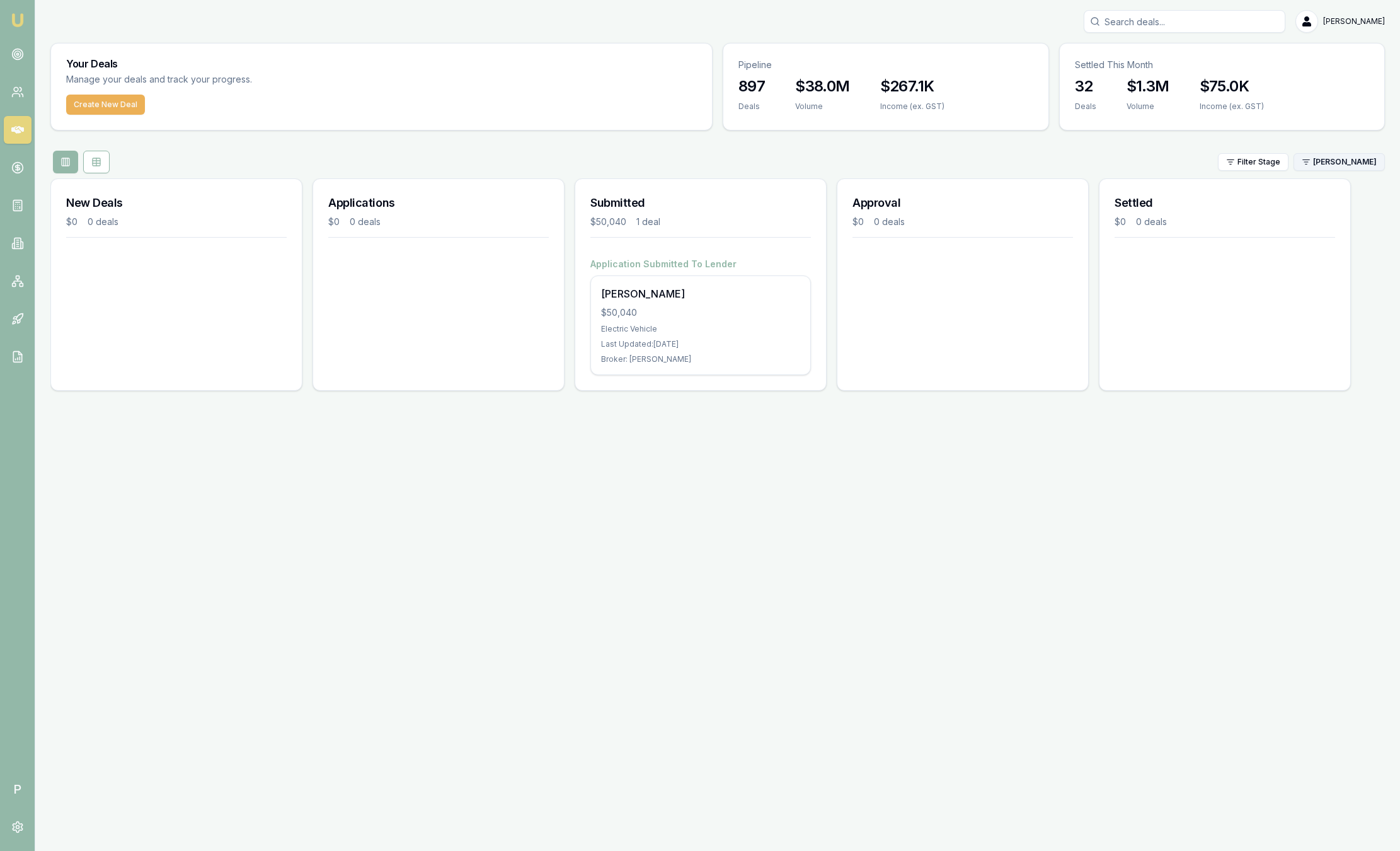
click at [1337, 158] on html "Emu Broker P [PERSON_NAME] Toggle Menu Your Deals Manage your deals and track y…" at bounding box center [700, 426] width 1400 height 851
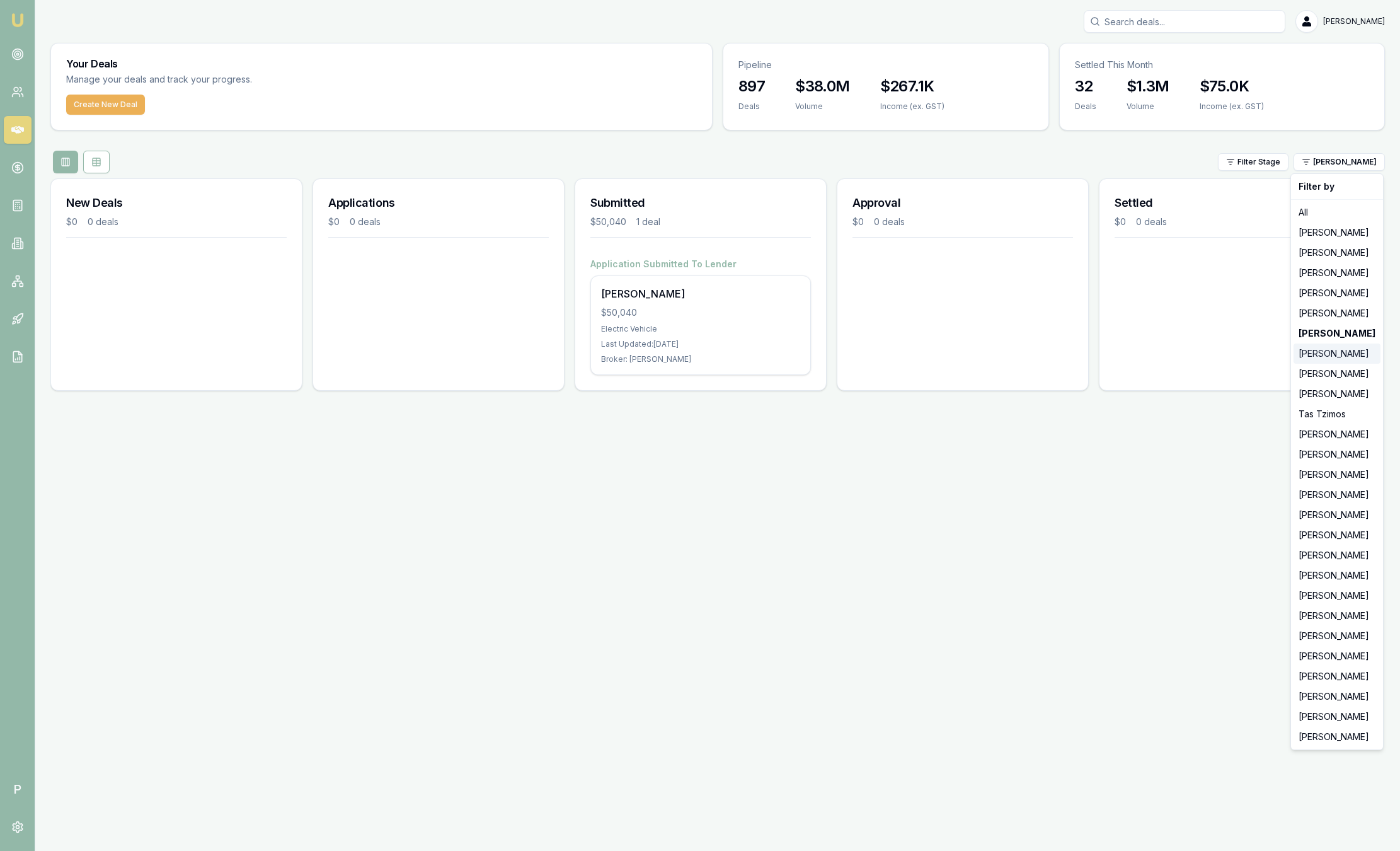
click at [1344, 352] on div "[PERSON_NAME]" at bounding box center [1337, 353] width 87 height 20
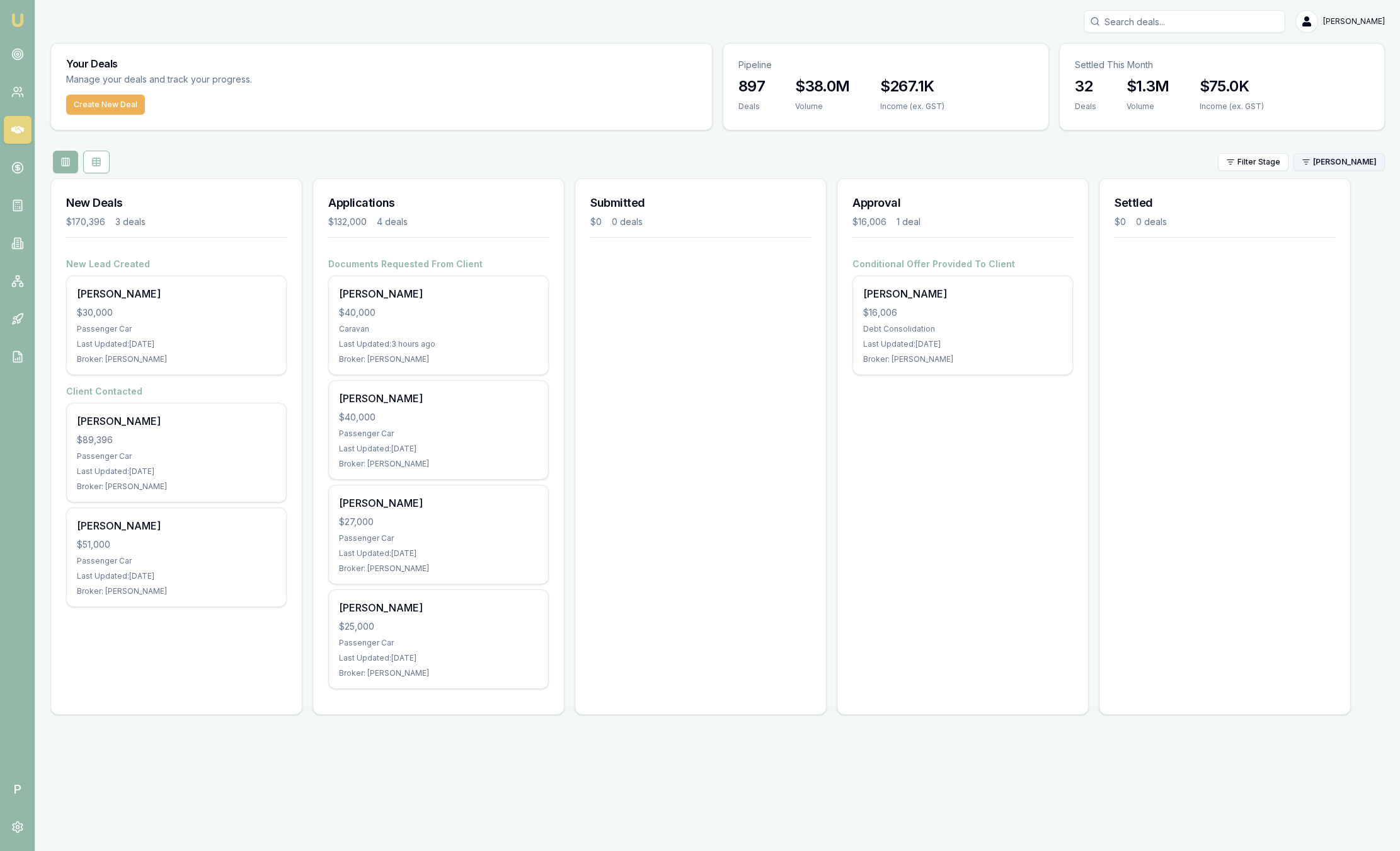
click at [1344, 166] on html "Emu Broker P [PERSON_NAME] Toggle Menu Your Deals Manage your deals and track y…" at bounding box center [700, 426] width 1400 height 851
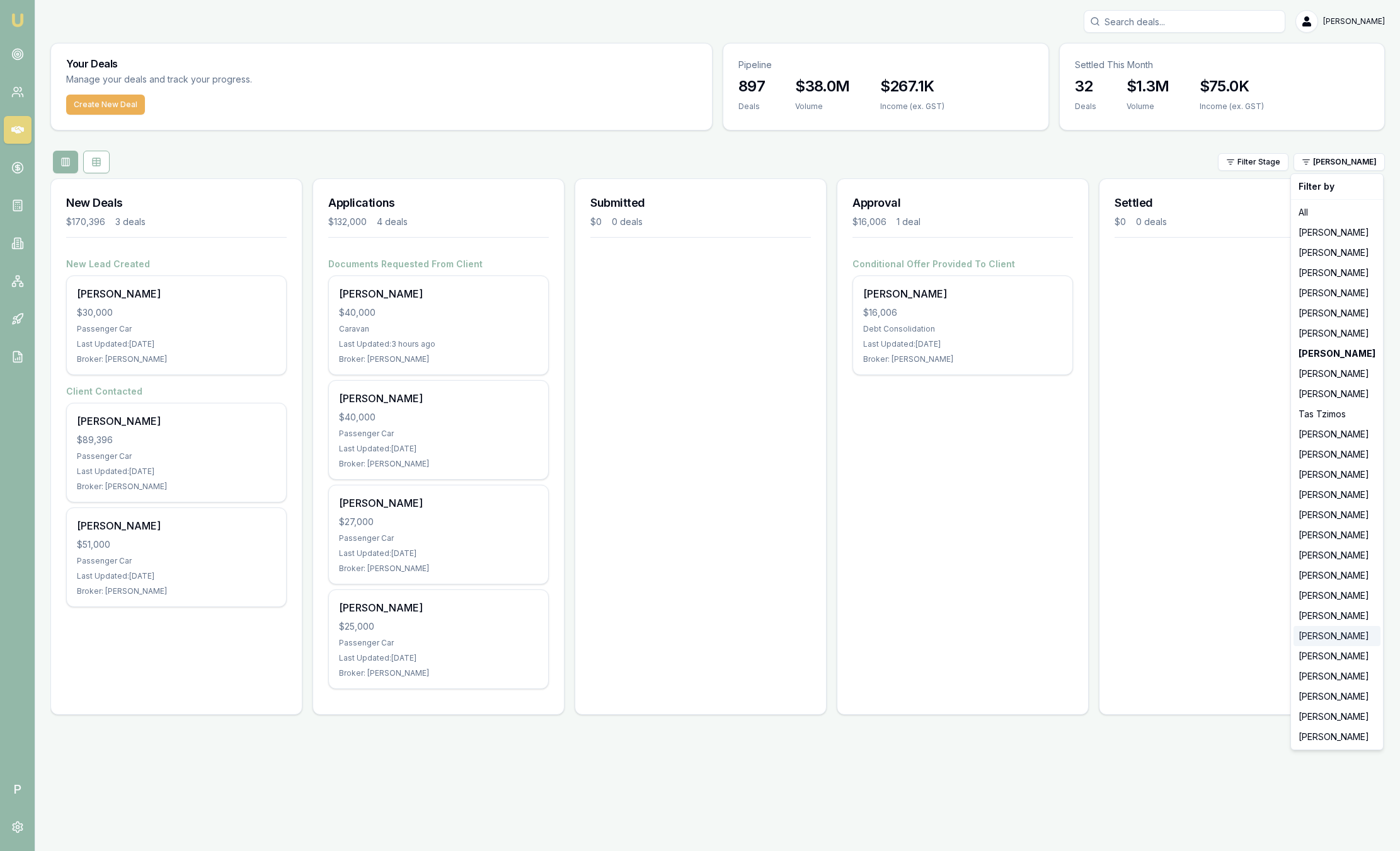
click at [1326, 635] on div "[PERSON_NAME]" at bounding box center [1337, 635] width 87 height 20
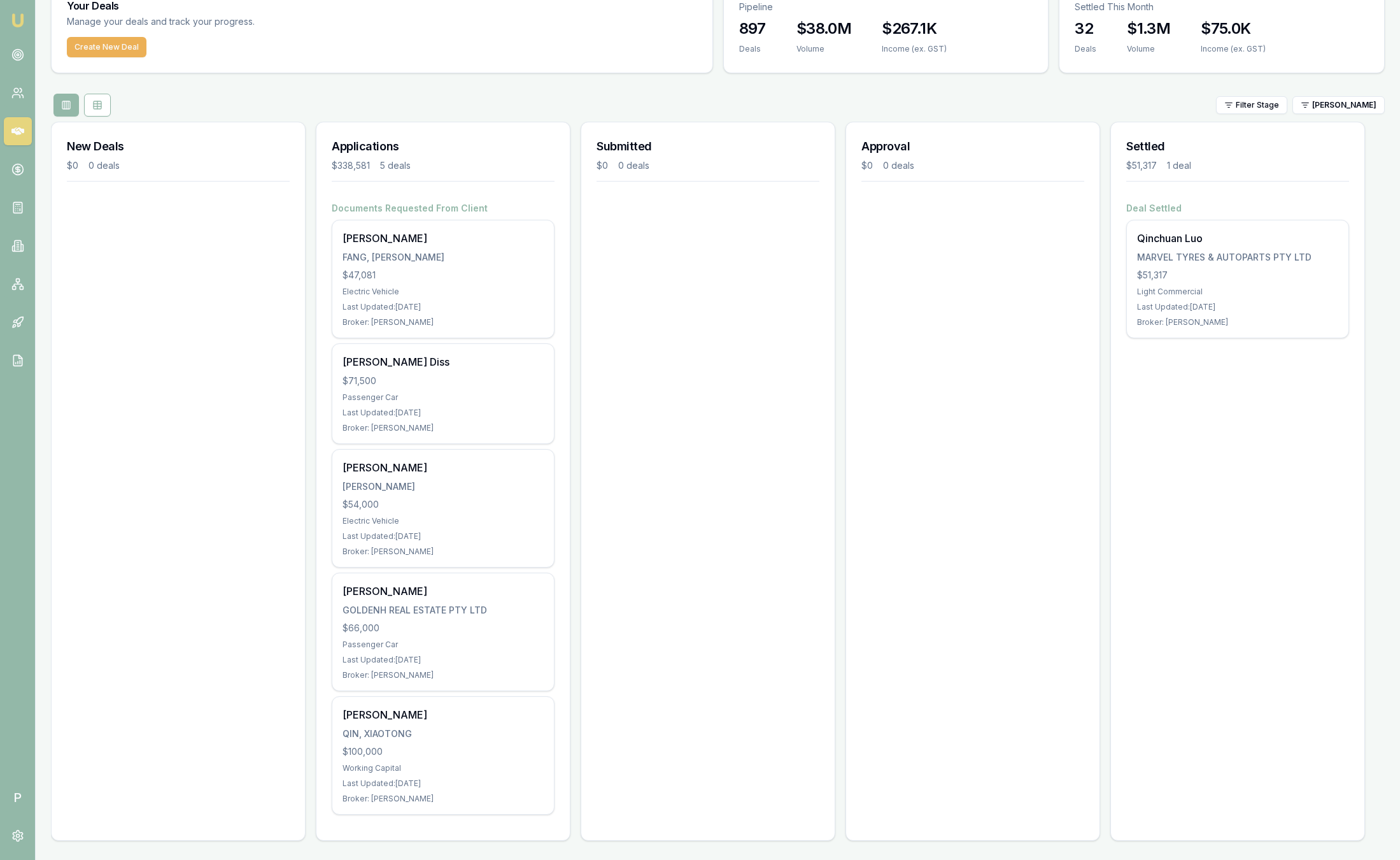
scroll to position [60, 0]
click at [1337, 99] on html "Emu Broker P [PERSON_NAME] Toggle Menu Your Deals Manage your deals and track y…" at bounding box center [700, 370] width 1400 height 860
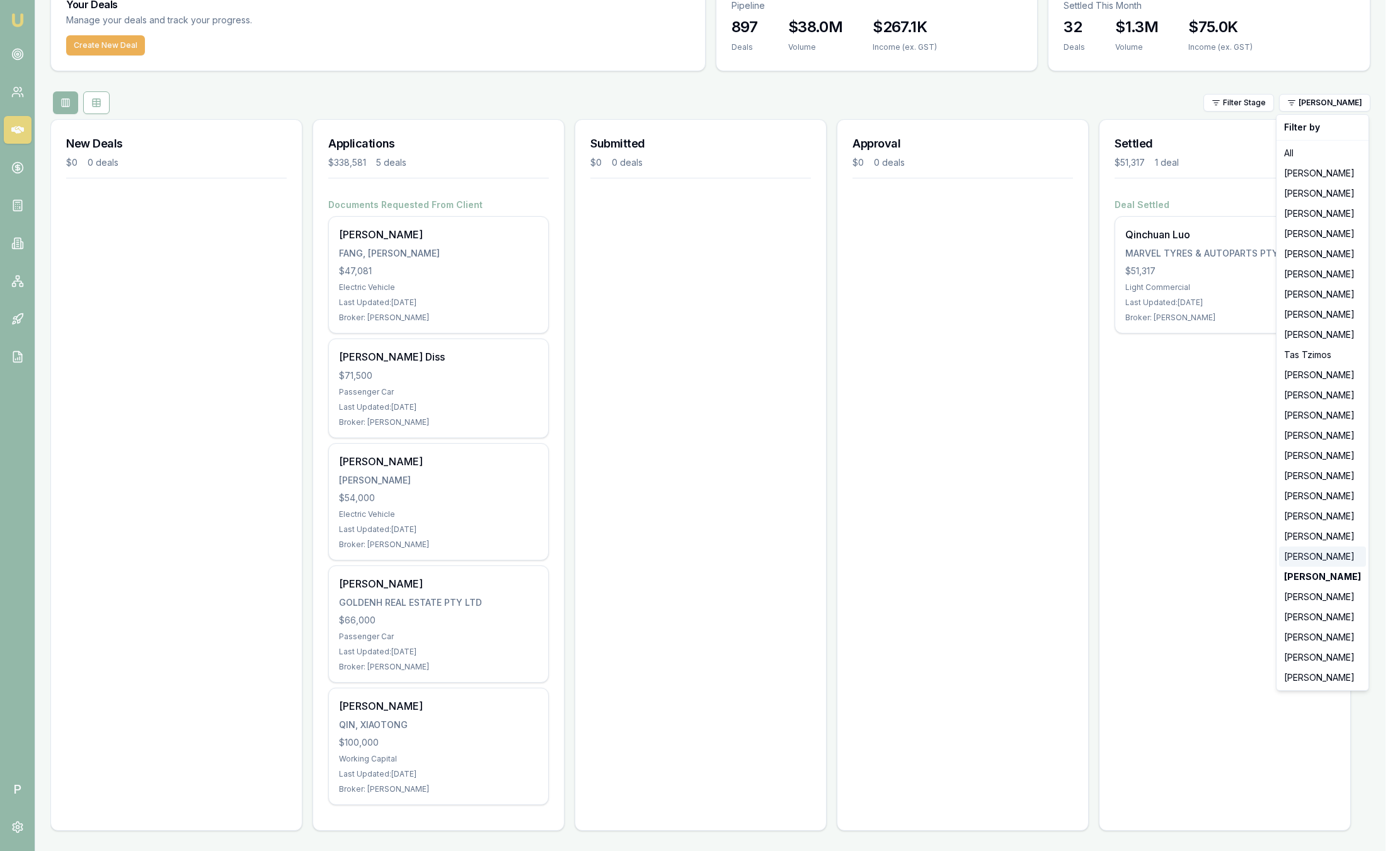
click at [1306, 560] on div "[PERSON_NAME]" at bounding box center [1322, 556] width 87 height 20
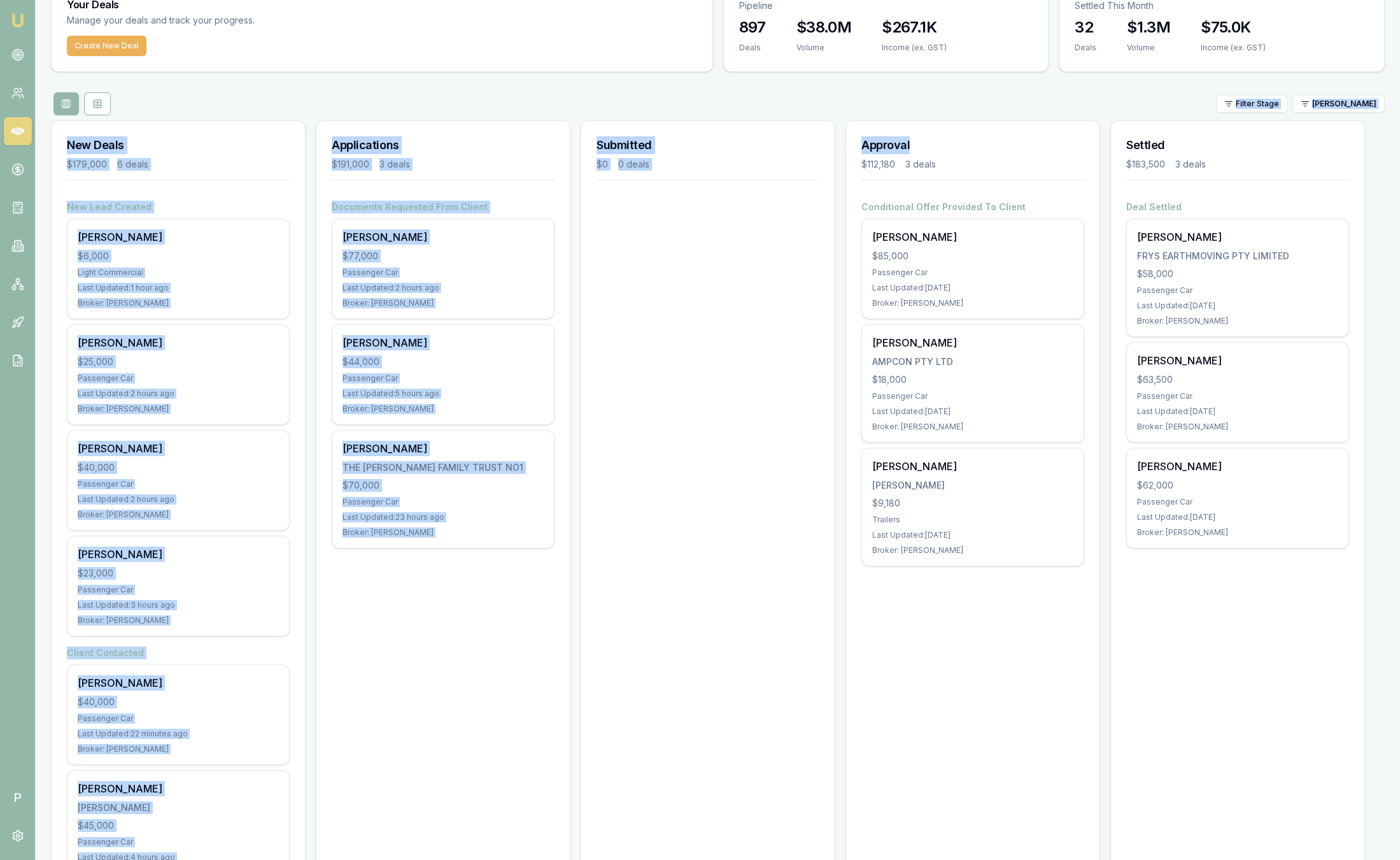
drag, startPoint x: 917, startPoint y: 147, endPoint x: 623, endPoint y: 95, distance: 298.6
click at [623, 95] on div "Your Deals Manage your deals and track your progress. Create New Deal Pipeline …" at bounding box center [718, 448] width 1333 height 931
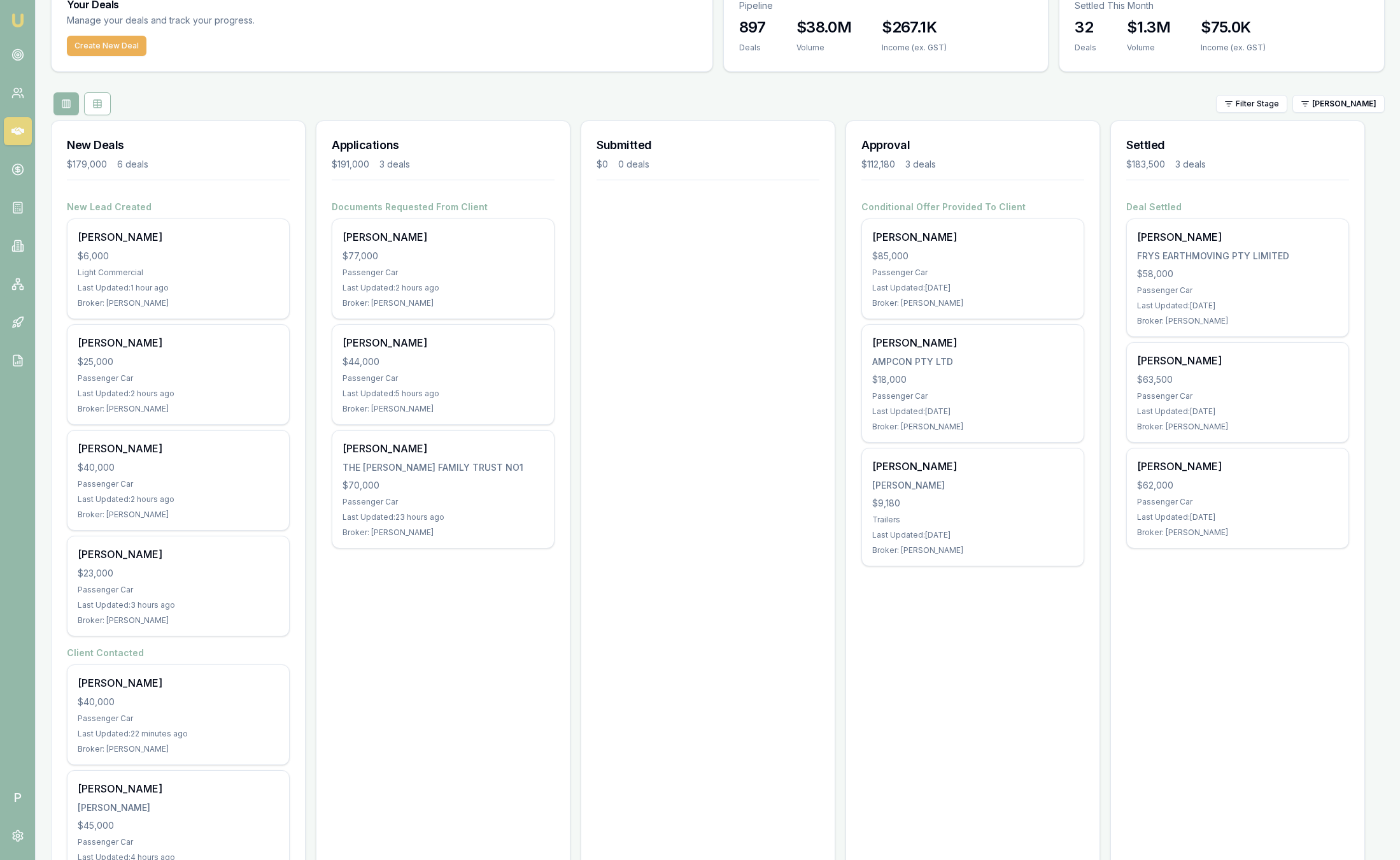
drag, startPoint x: 623, startPoint y: 95, endPoint x: 636, endPoint y: 98, distance: 13.3
click at [636, 98] on div "Filter Stage [PERSON_NAME]" at bounding box center [718, 103] width 1333 height 23
click at [27, 56] on link at bounding box center [18, 55] width 28 height 28
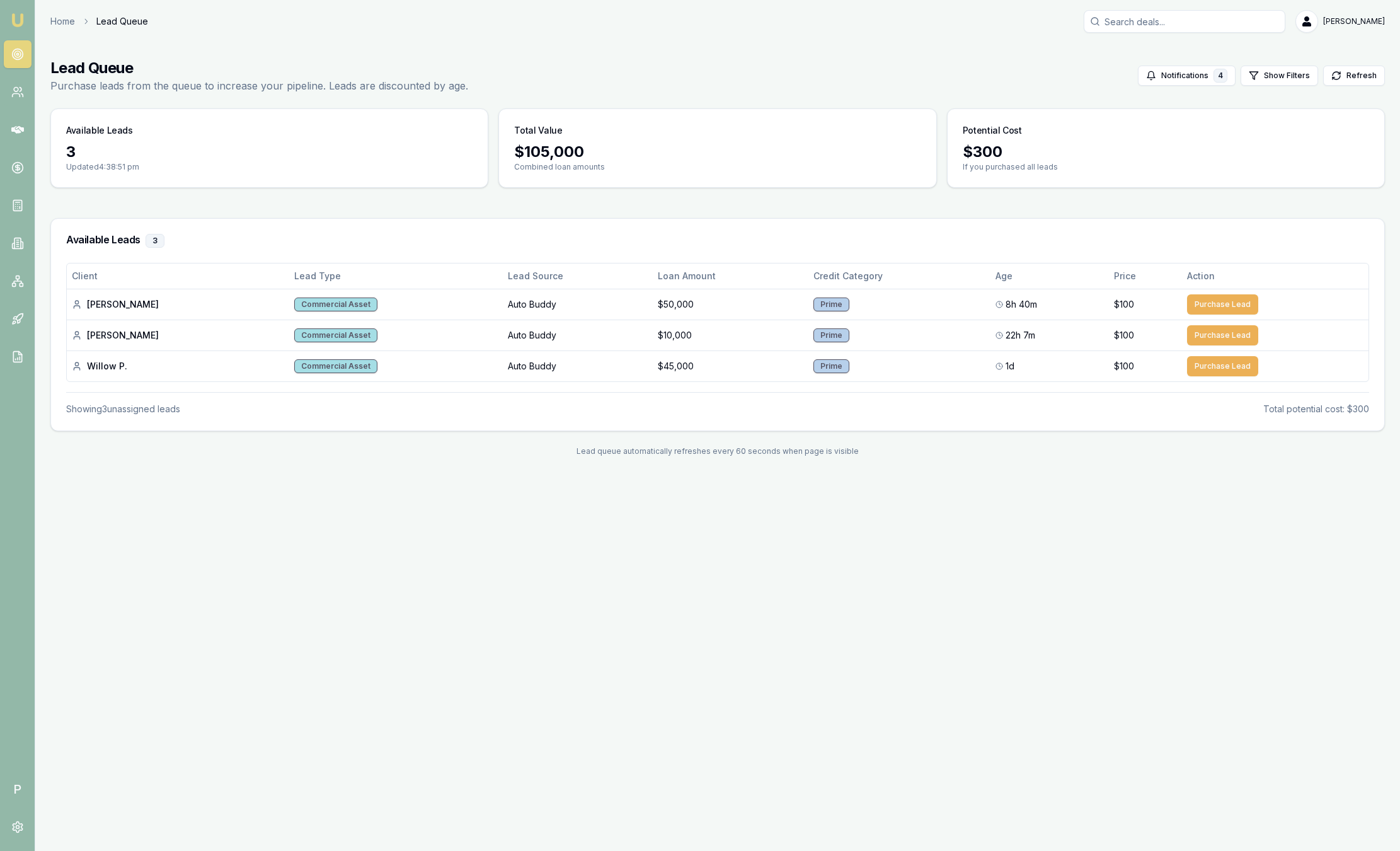
click at [32, 17] on nav "Emu Broker" at bounding box center [17, 190] width 35 height 380
click at [20, 14] on img at bounding box center [17, 20] width 15 height 15
